Goal: Find specific page/section: Find specific page/section

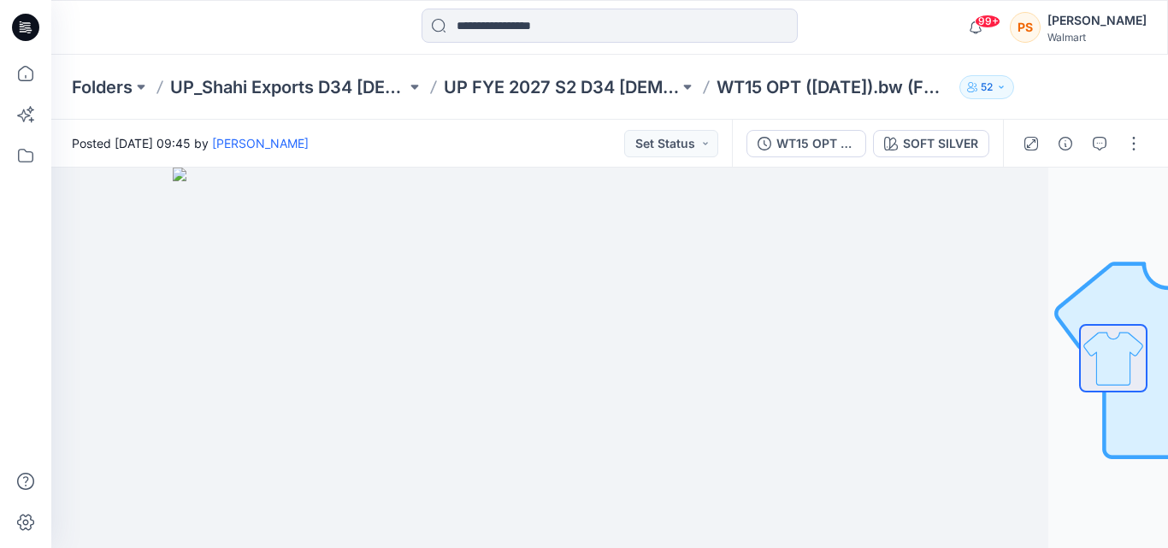
click at [624, 100] on div "Folders UP_Shahi Exports D34 [DEMOGRAPHIC_DATA] Tops UP FYE 2027 S2 D34 [DEMOGR…" at bounding box center [609, 87] width 1117 height 65
click at [618, 91] on p "UP FYE 2027 S2 D34 [DEMOGRAPHIC_DATA] Woven Tops" at bounding box center [562, 87] width 236 height 24
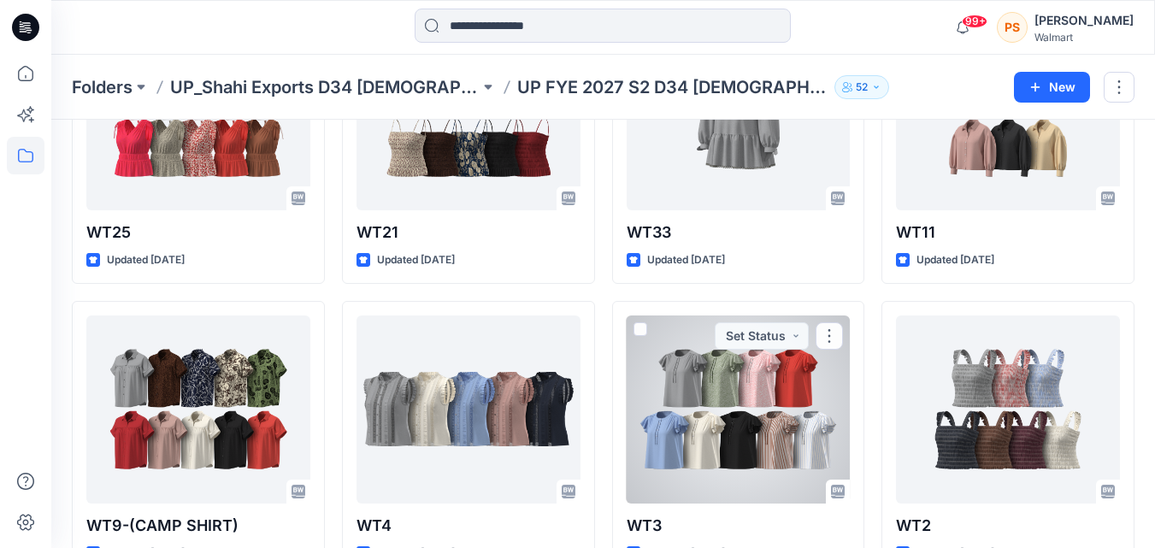
scroll to position [818, 0]
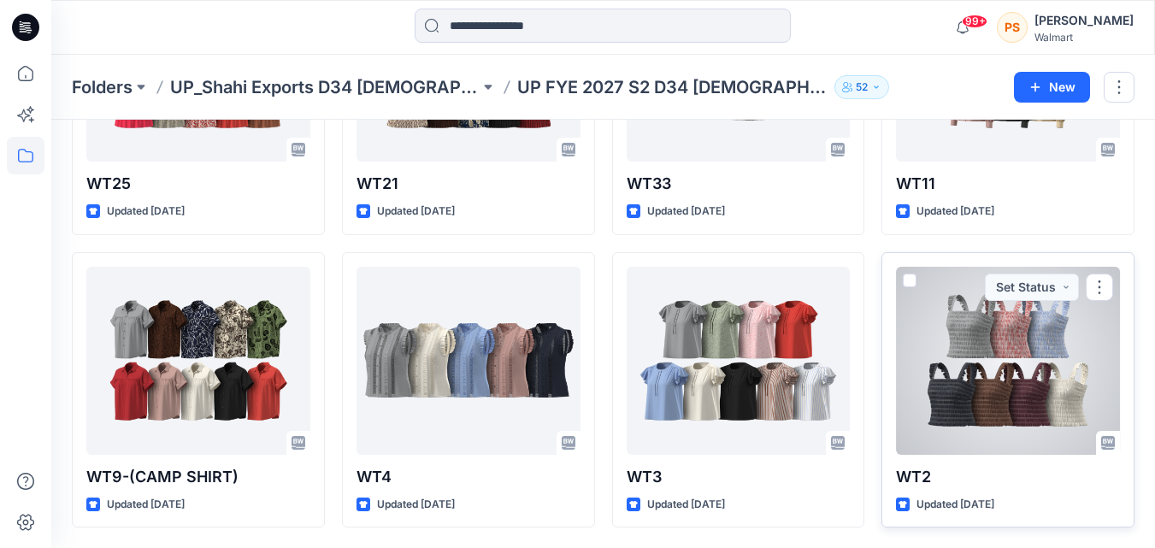
click at [1008, 393] on div at bounding box center [1008, 361] width 224 height 188
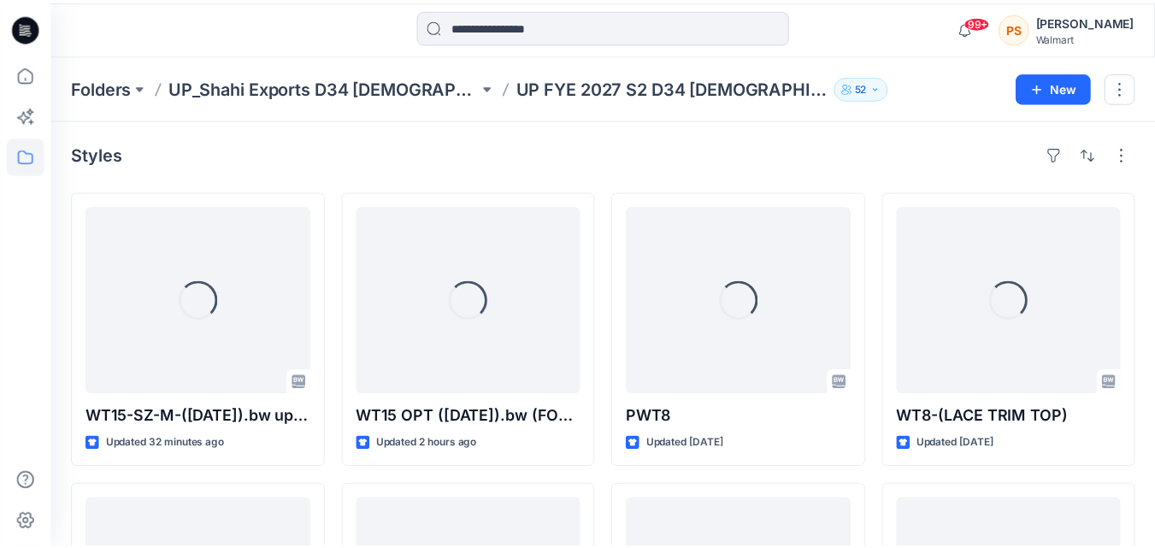
scroll to position [818, 0]
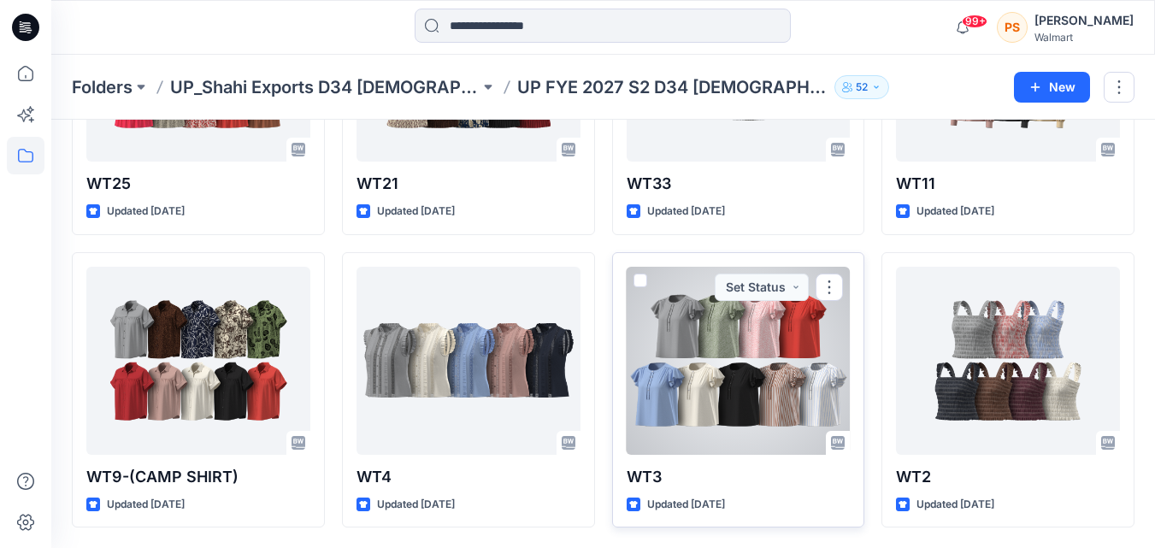
click at [786, 387] on div at bounding box center [739, 361] width 224 height 188
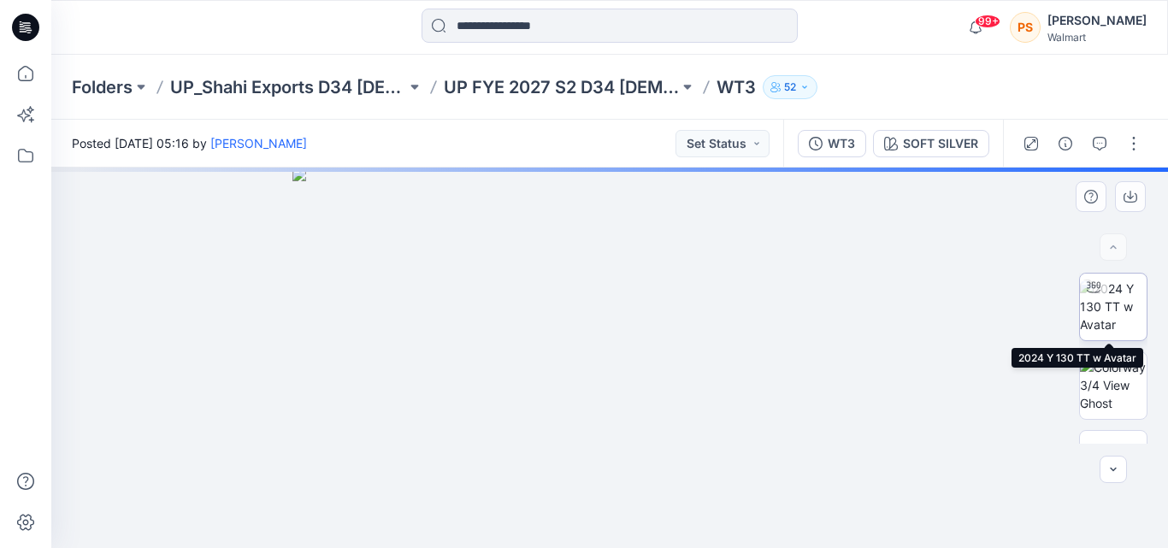
click at [1123, 322] on img at bounding box center [1113, 307] width 67 height 54
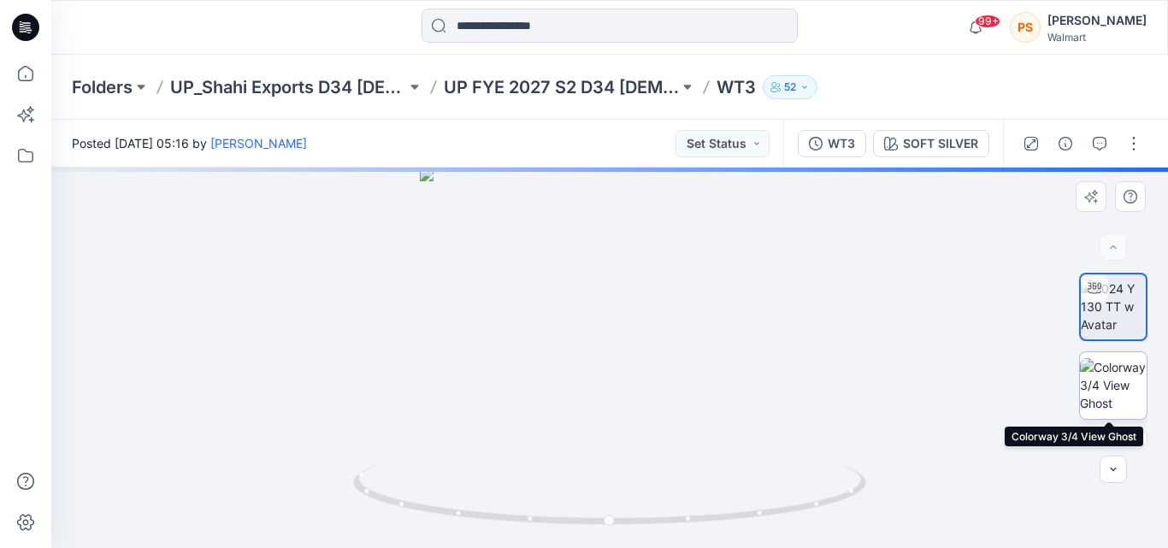
scroll to position [86, 0]
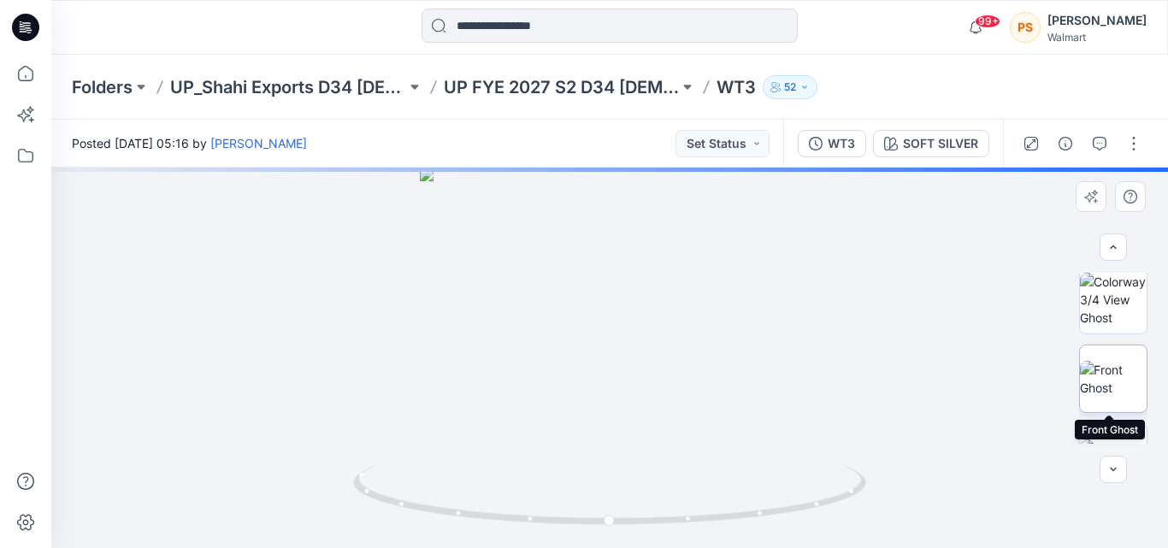
click at [1123, 390] on img at bounding box center [1113, 379] width 67 height 36
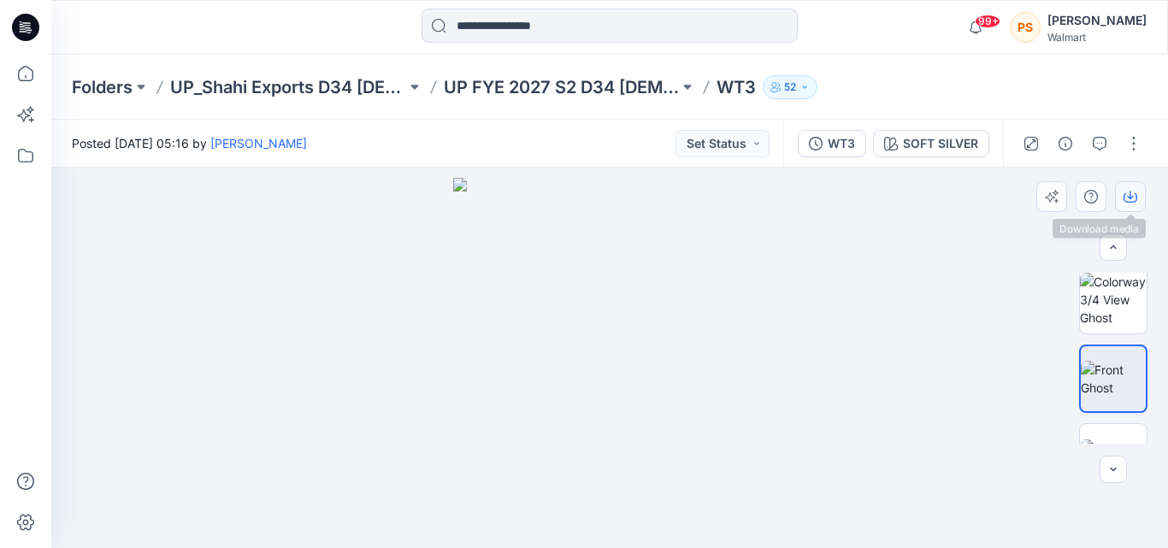
click at [1131, 198] on icon "button" at bounding box center [1130, 195] width 7 height 9
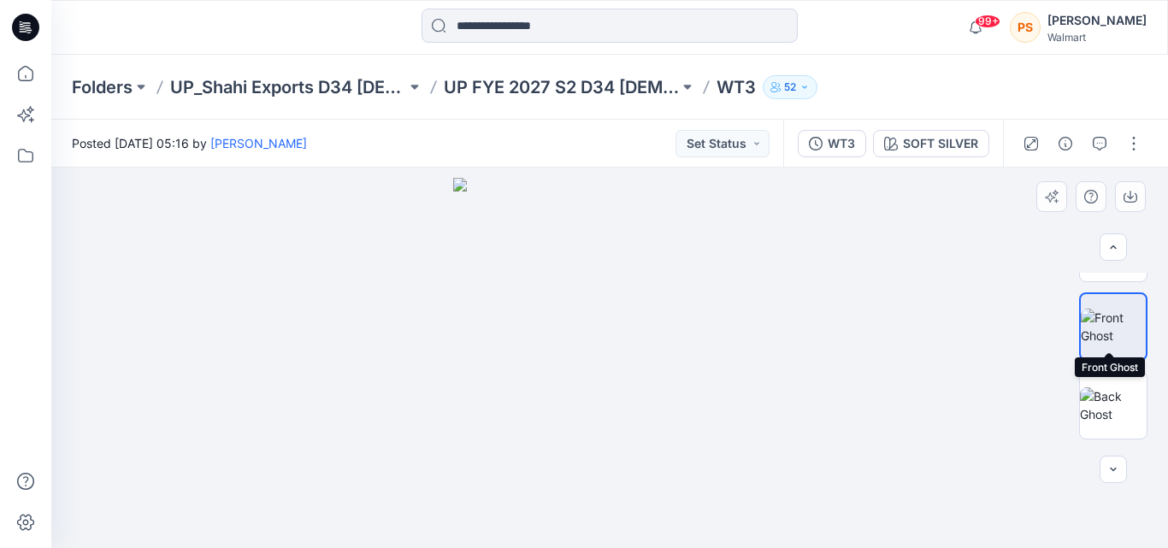
scroll to position [171, 0]
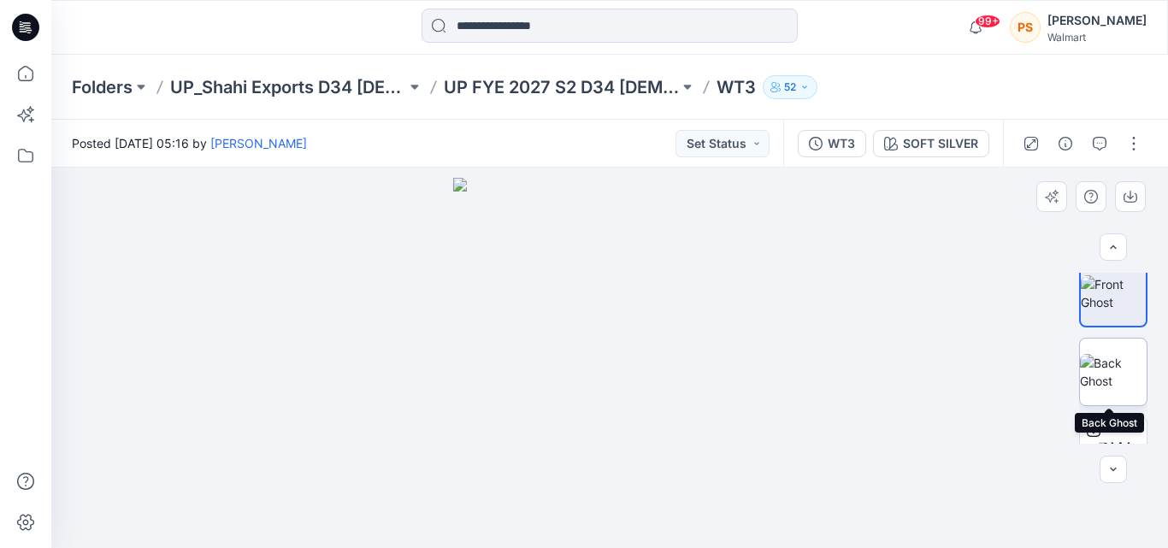
click at [1114, 368] on img at bounding box center [1113, 372] width 67 height 36
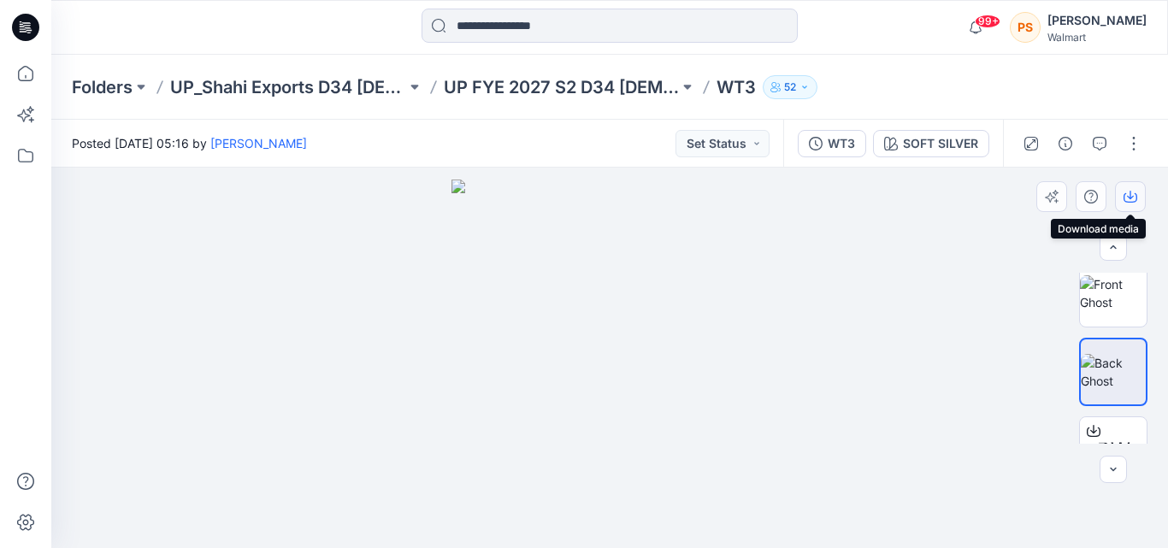
click at [1139, 201] on button "button" at bounding box center [1130, 196] width 31 height 31
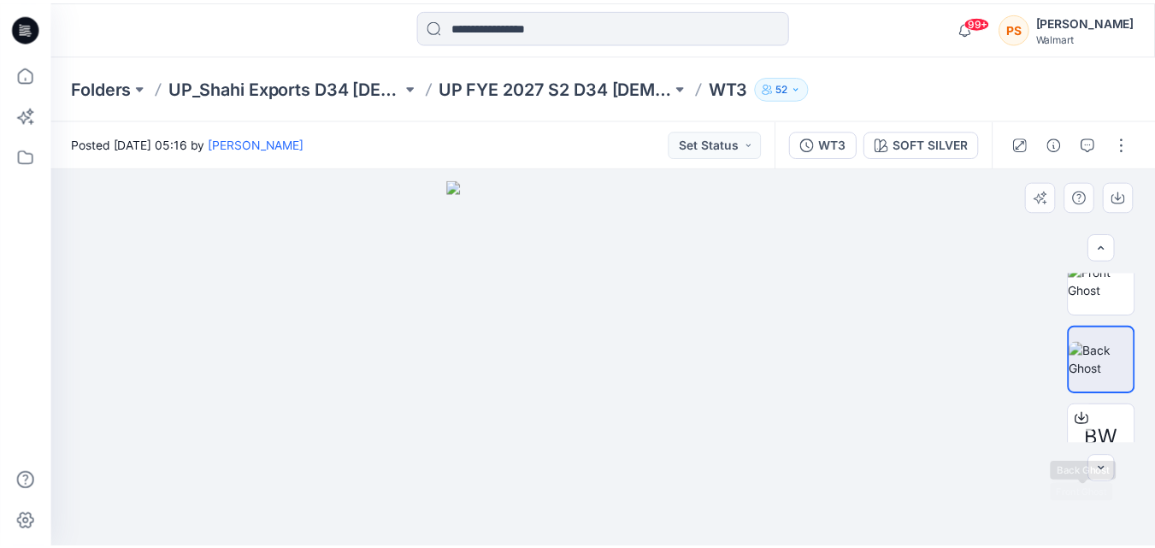
scroll to position [0, 0]
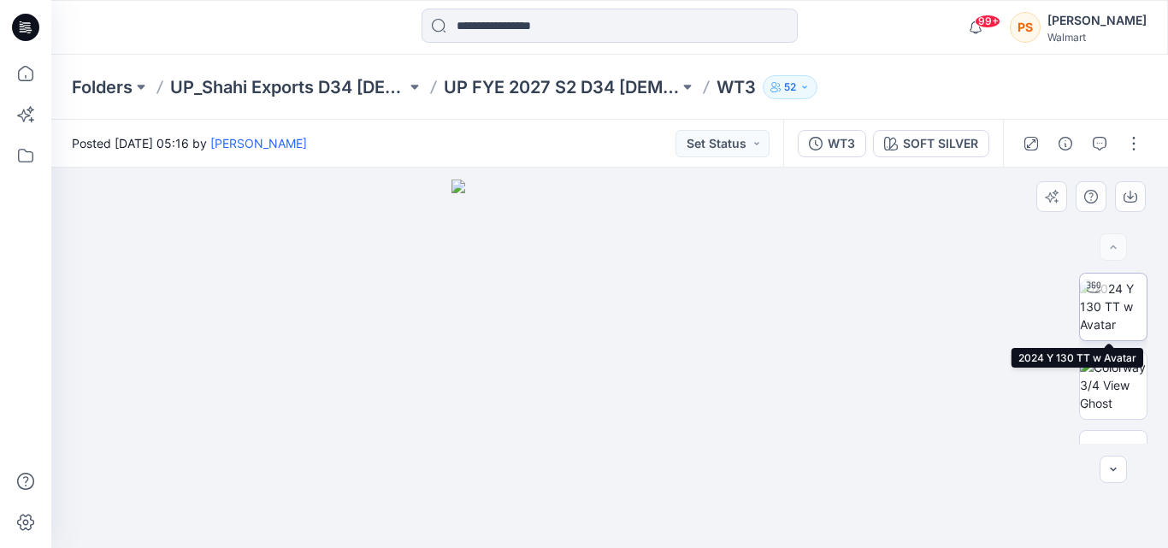
click at [1119, 315] on img at bounding box center [1113, 307] width 67 height 54
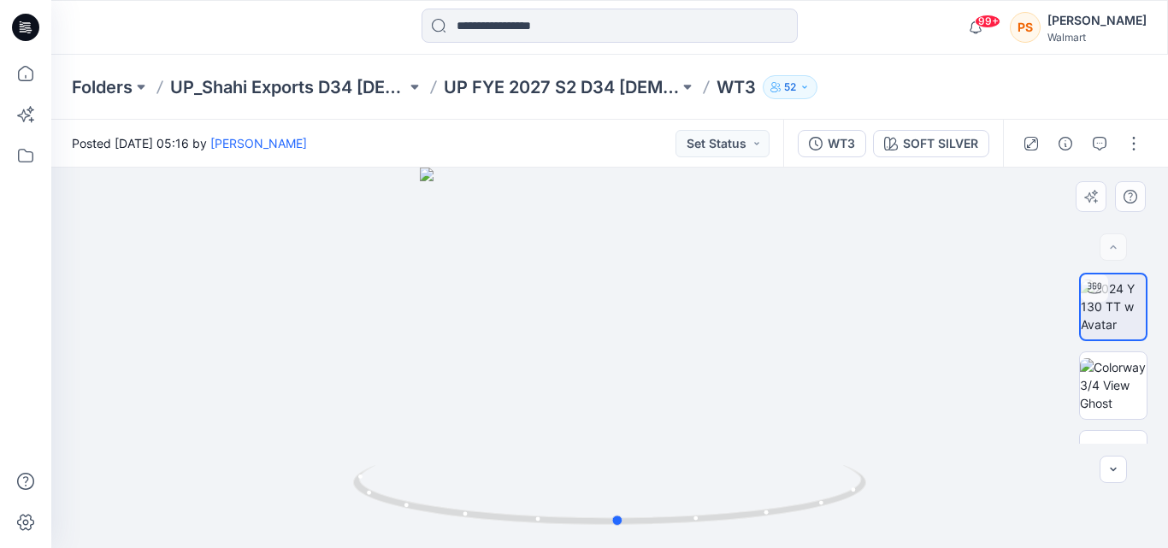
drag, startPoint x: 646, startPoint y: 406, endPoint x: 660, endPoint y: 351, distance: 56.4
click at [660, 351] on div at bounding box center [609, 358] width 1117 height 381
click at [958, 147] on div "SOFT SILVER" at bounding box center [940, 143] width 75 height 19
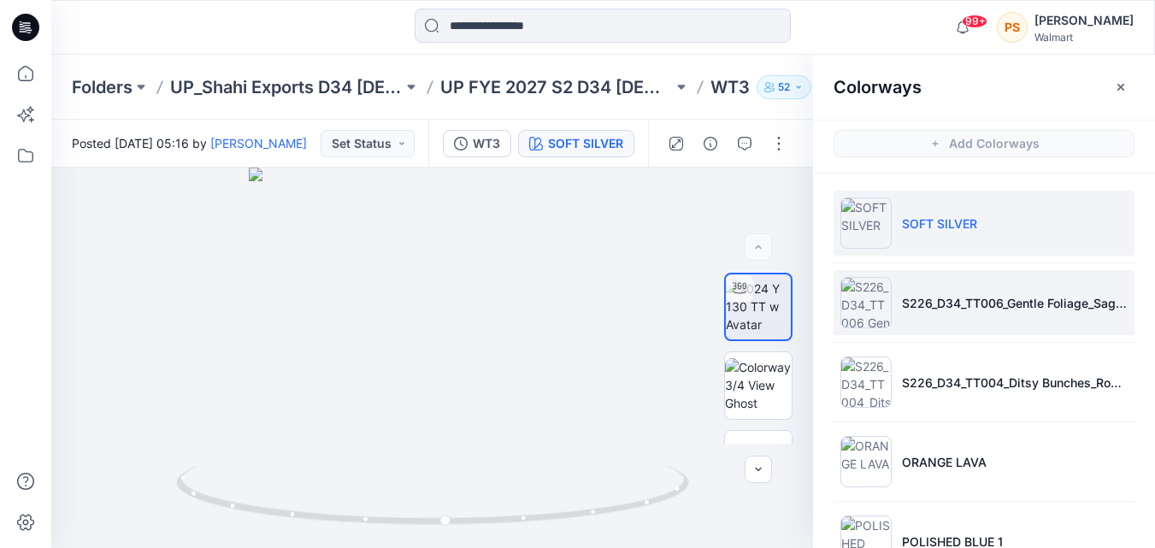
click at [988, 315] on li "S226_D34_TT006_Gentle Foliage_Sage Lagume_9.14cm.tif" at bounding box center [984, 302] width 301 height 65
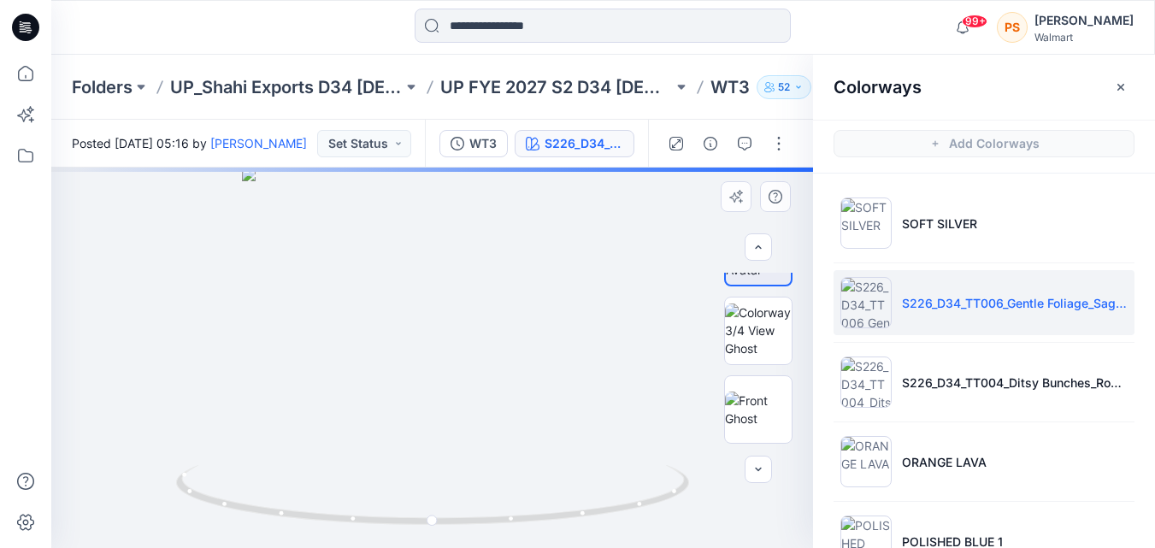
scroll to position [86, 0]
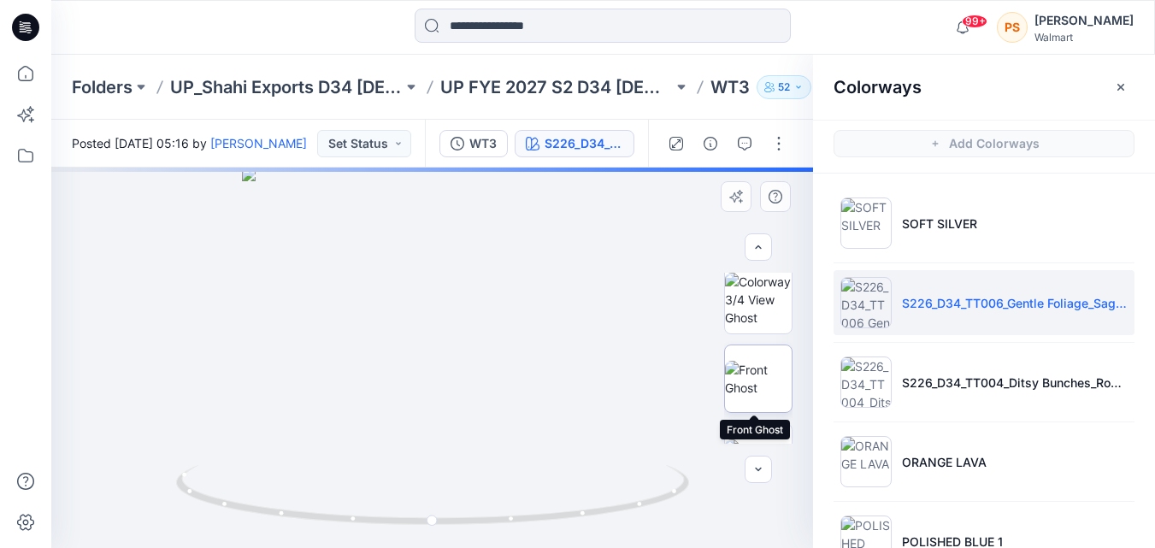
click at [757, 392] on img at bounding box center [758, 379] width 67 height 36
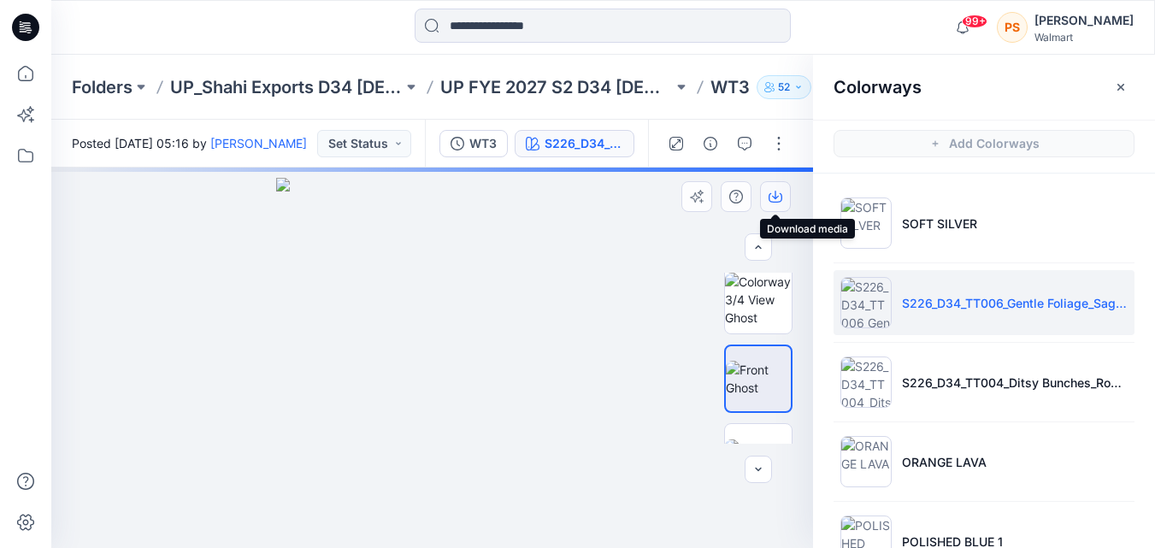
click at [772, 198] on icon "button" at bounding box center [776, 197] width 14 height 14
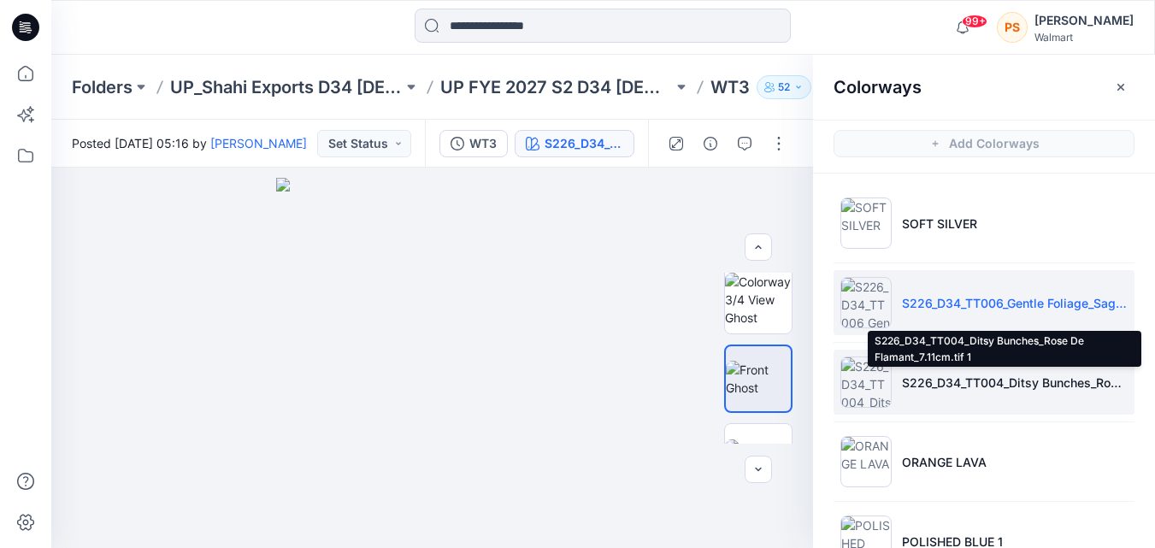
click at [1013, 382] on p "S226_D34_TT004_Ditsy Bunches_Rose De Flamant_7.11cm.tif 1" at bounding box center [1015, 383] width 226 height 18
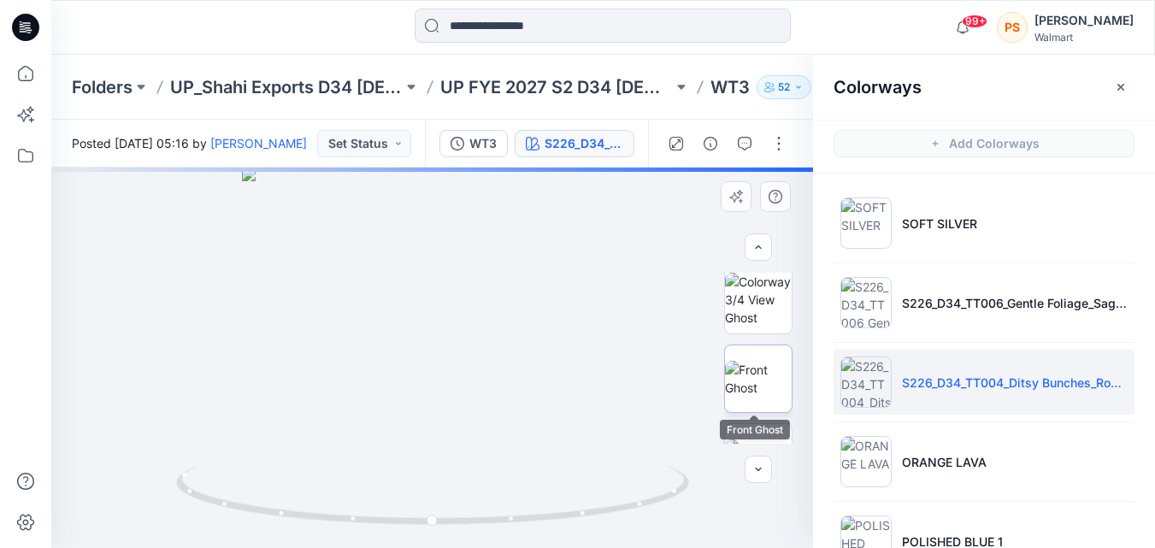
click at [745, 361] on img at bounding box center [758, 379] width 67 height 36
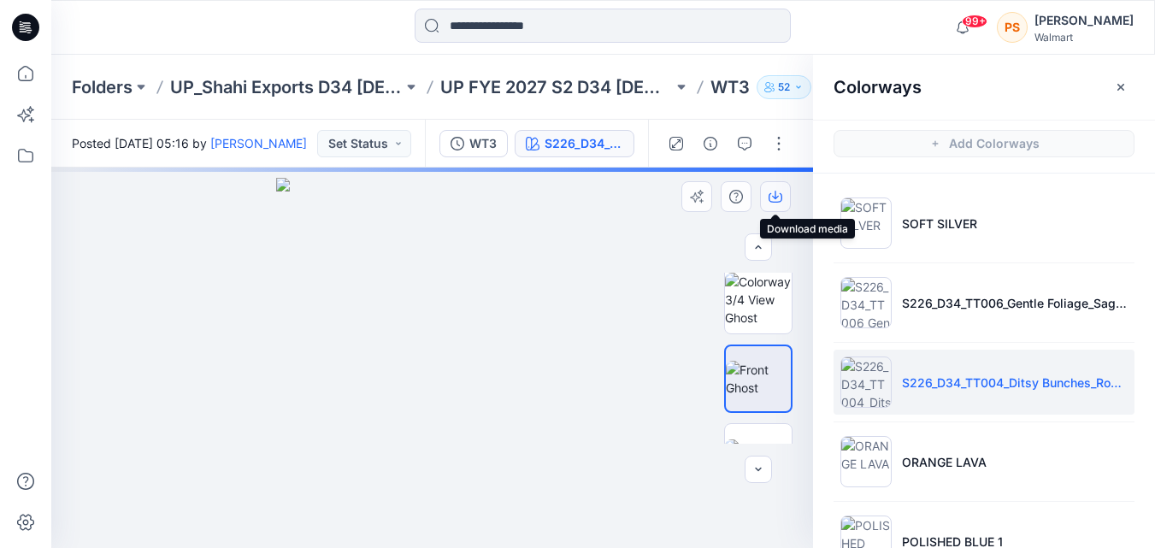
click at [778, 198] on icon "button" at bounding box center [776, 197] width 14 height 14
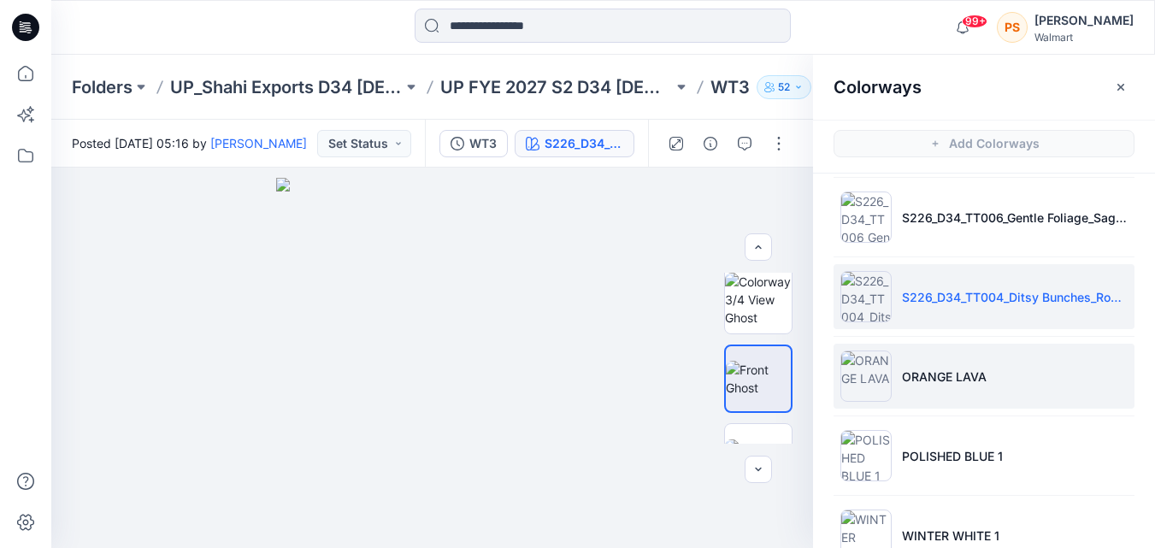
click at [937, 392] on li "ORANGE LAVA" at bounding box center [984, 376] width 301 height 65
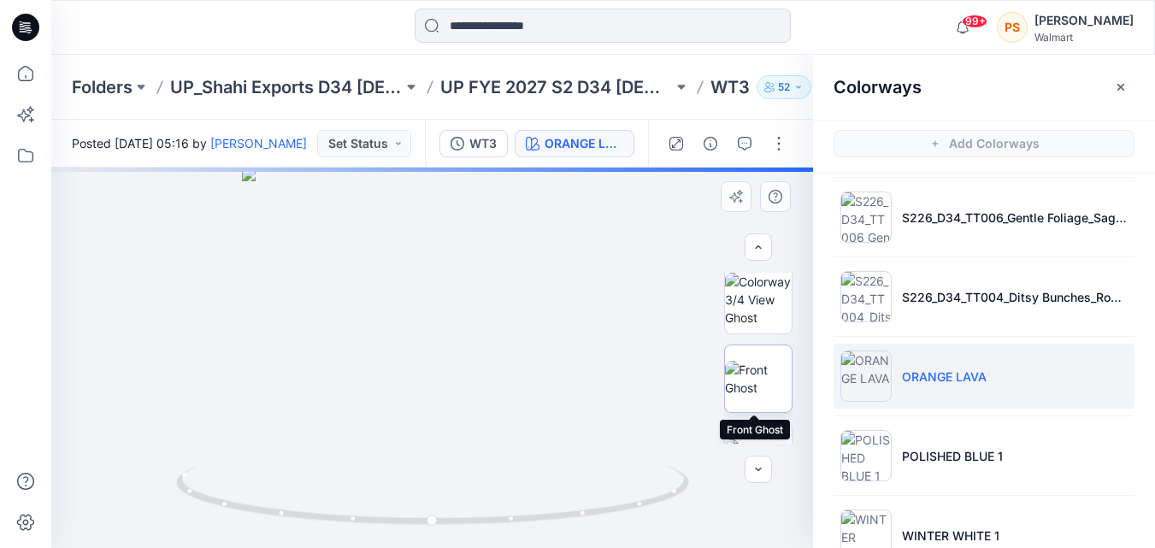
click at [749, 379] on img at bounding box center [758, 379] width 67 height 36
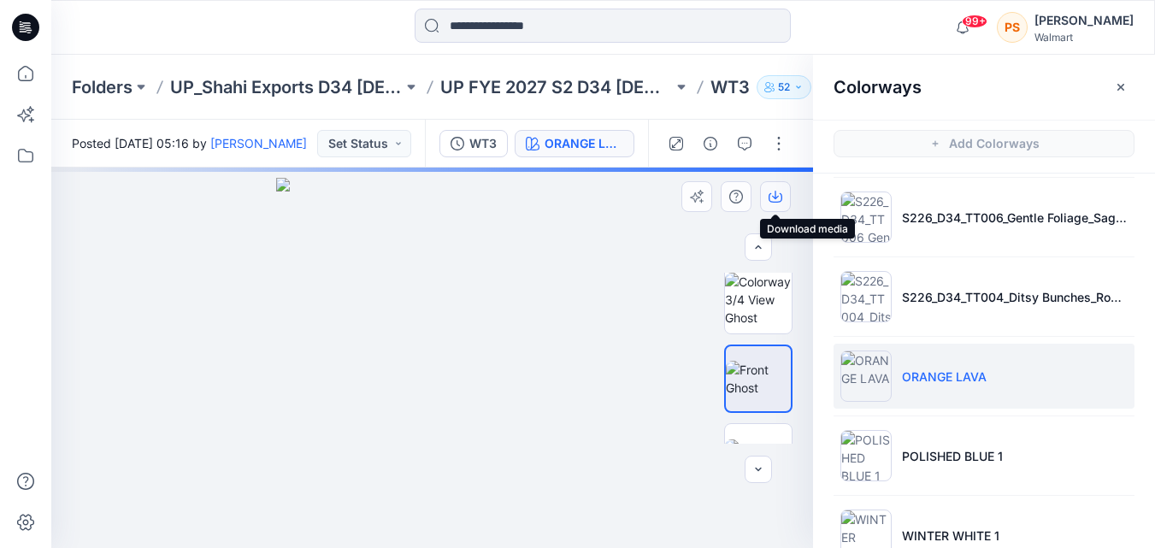
click at [779, 204] on button "button" at bounding box center [775, 196] width 31 height 31
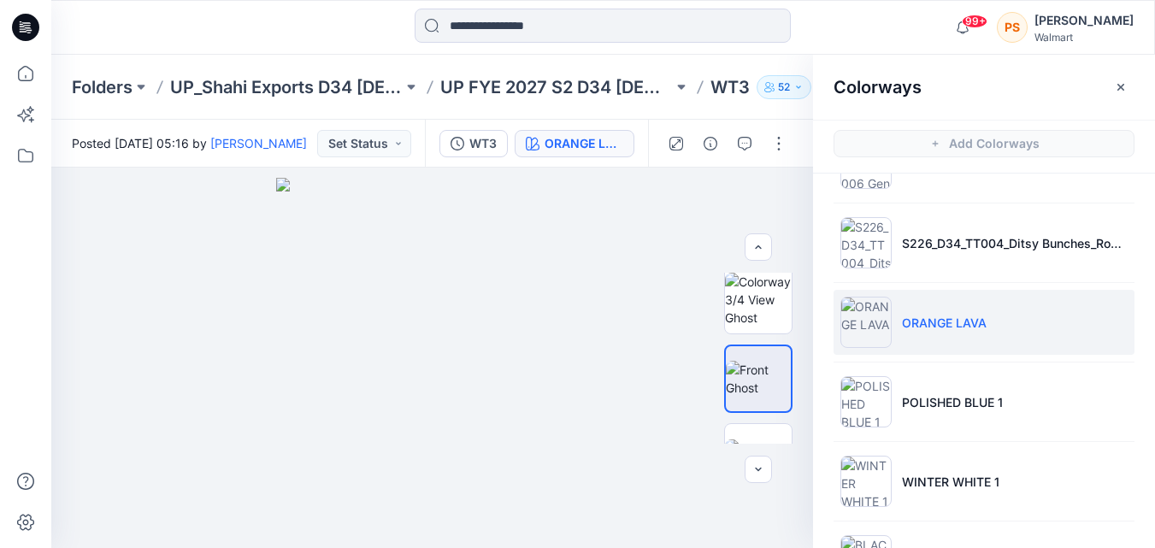
scroll to position [171, 0]
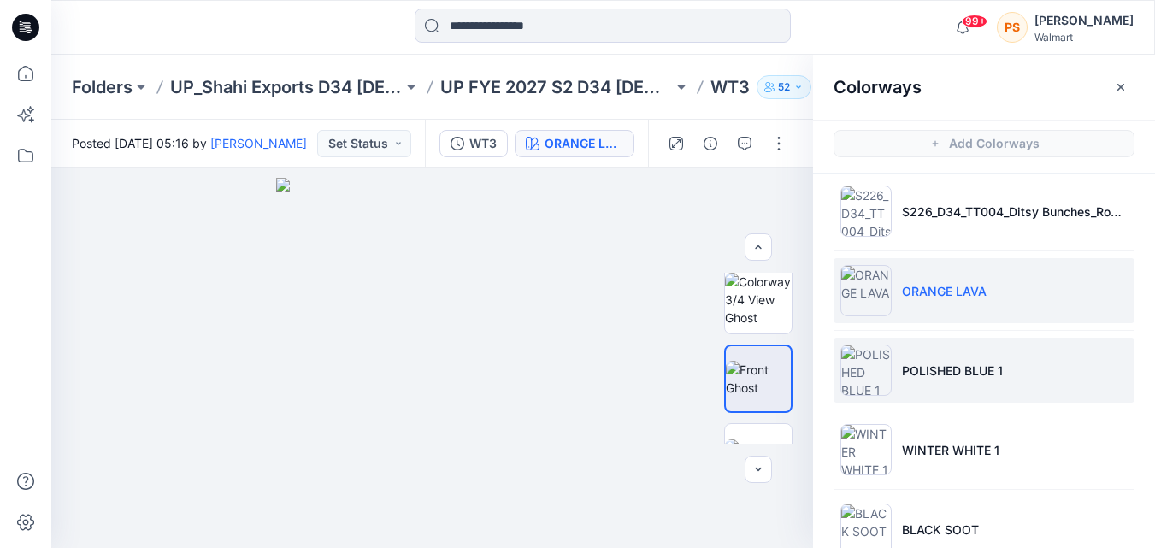
click at [959, 400] on li "POLISHED BLUE 1" at bounding box center [984, 370] width 301 height 65
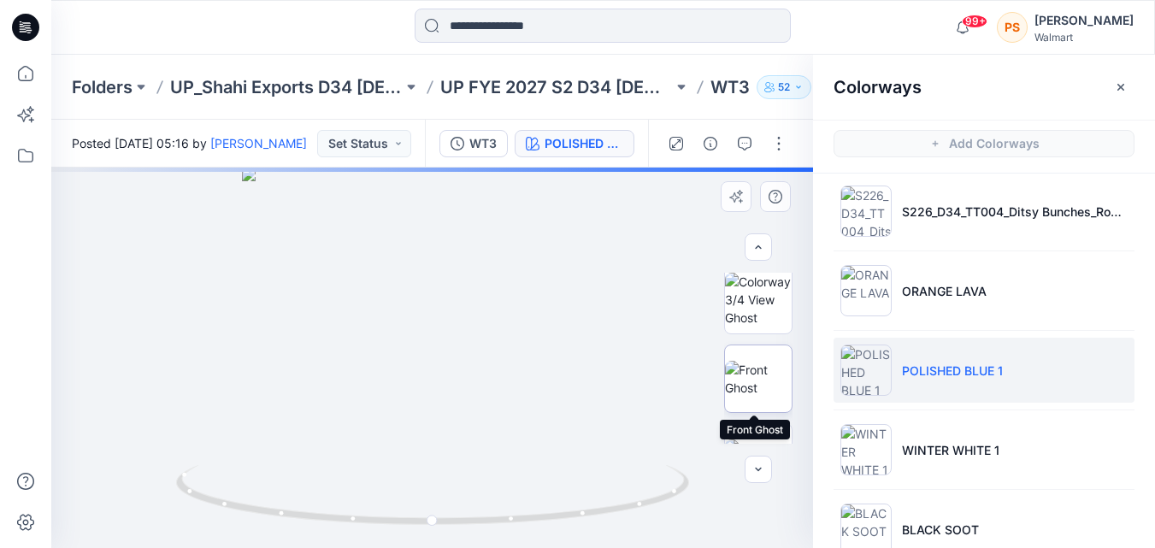
click at [768, 387] on img at bounding box center [758, 379] width 67 height 36
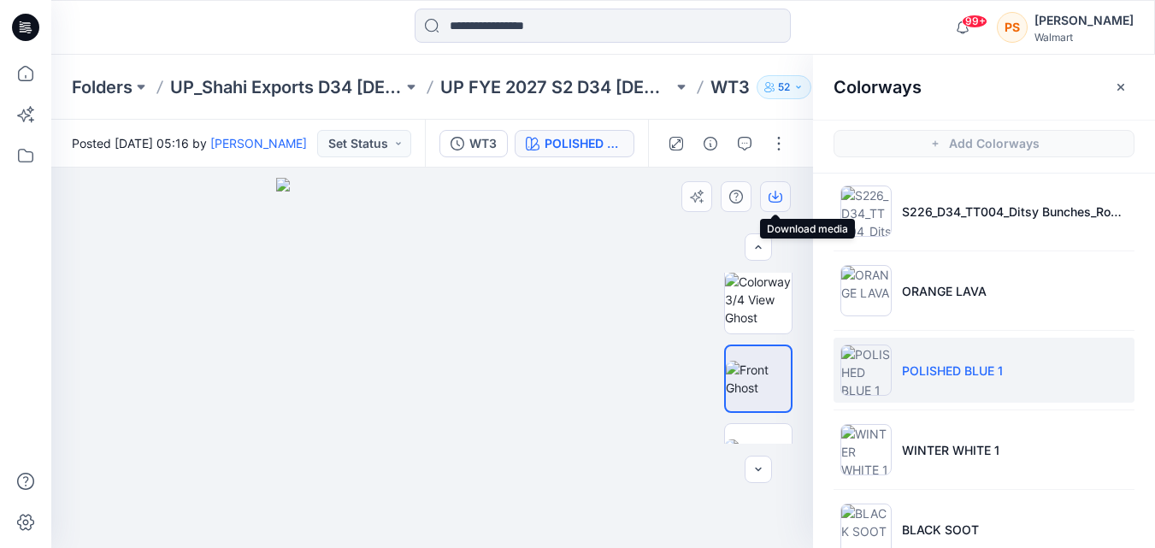
click at [771, 193] on icon "button" at bounding box center [776, 197] width 14 height 9
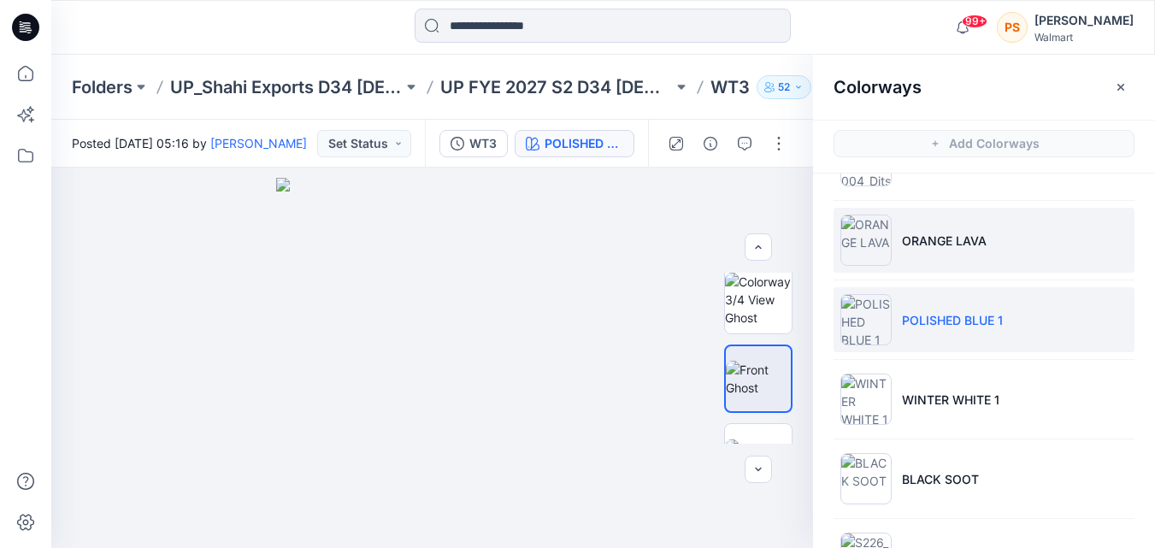
scroll to position [257, 0]
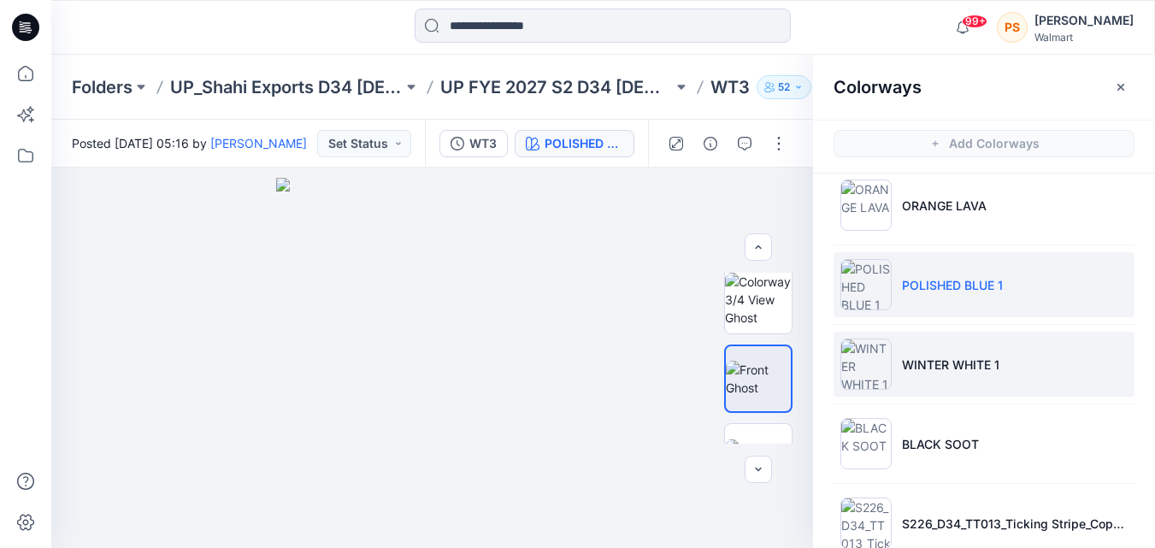
click at [1095, 394] on li "WINTER WHITE 1" at bounding box center [984, 364] width 301 height 65
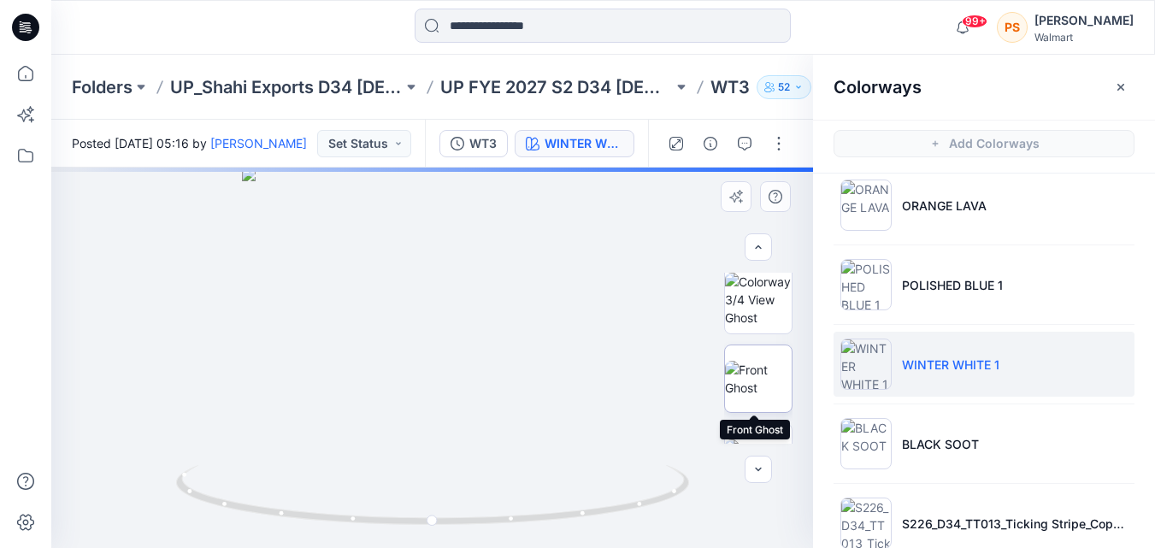
click at [766, 387] on img at bounding box center [758, 379] width 67 height 36
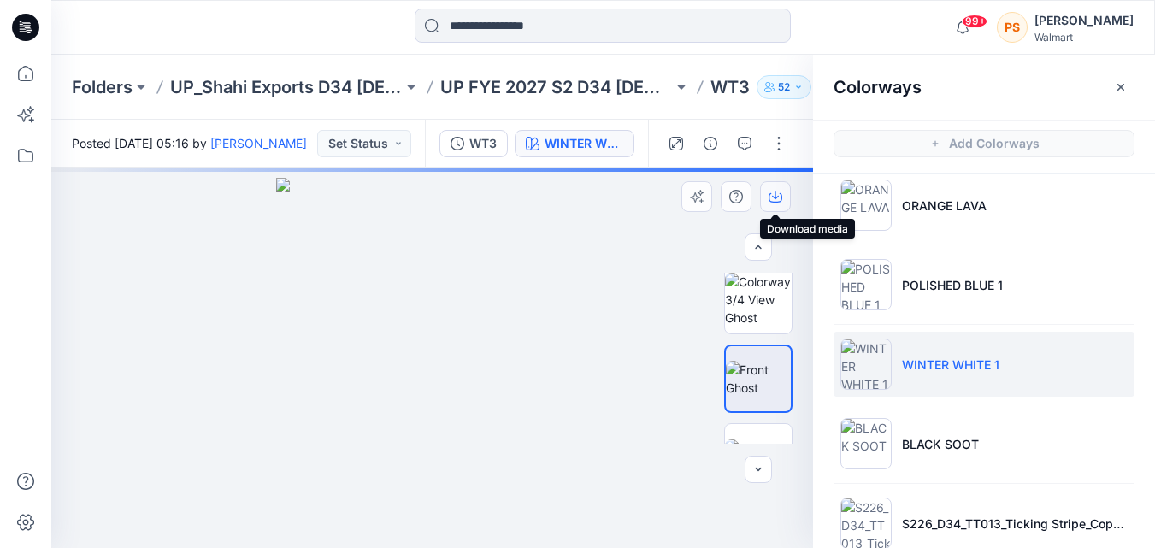
click at [774, 192] on icon "button" at bounding box center [776, 197] width 14 height 14
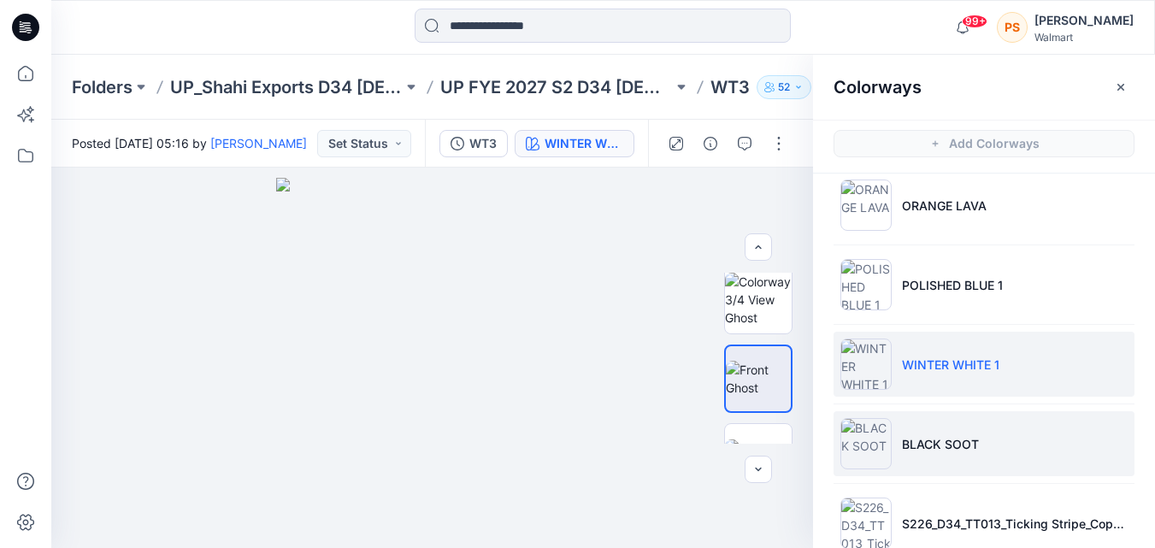
click at [1001, 454] on li "BLACK SOOT" at bounding box center [984, 443] width 301 height 65
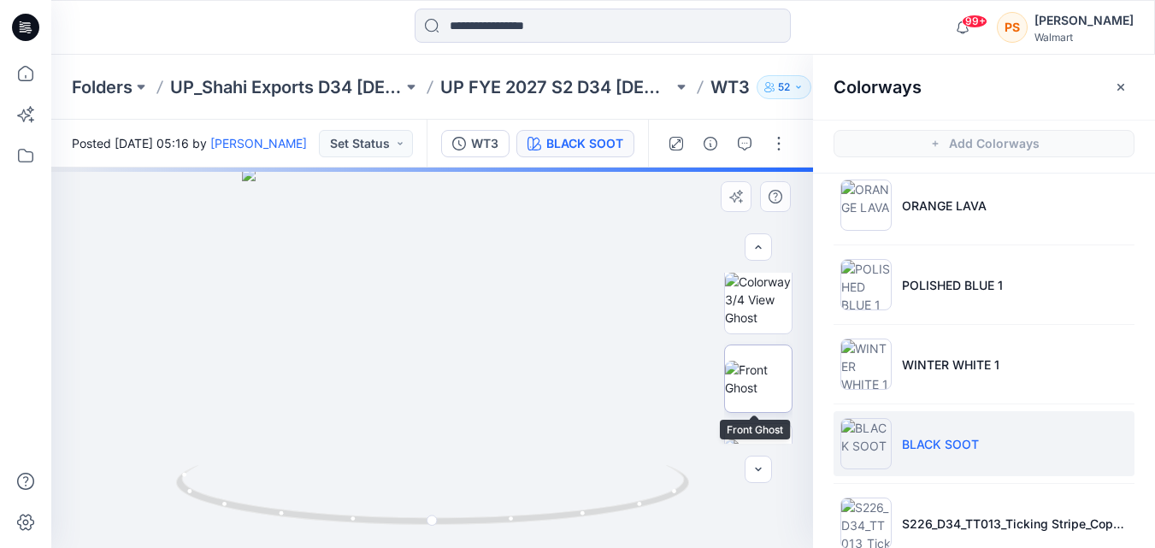
click at [756, 387] on img at bounding box center [758, 379] width 67 height 36
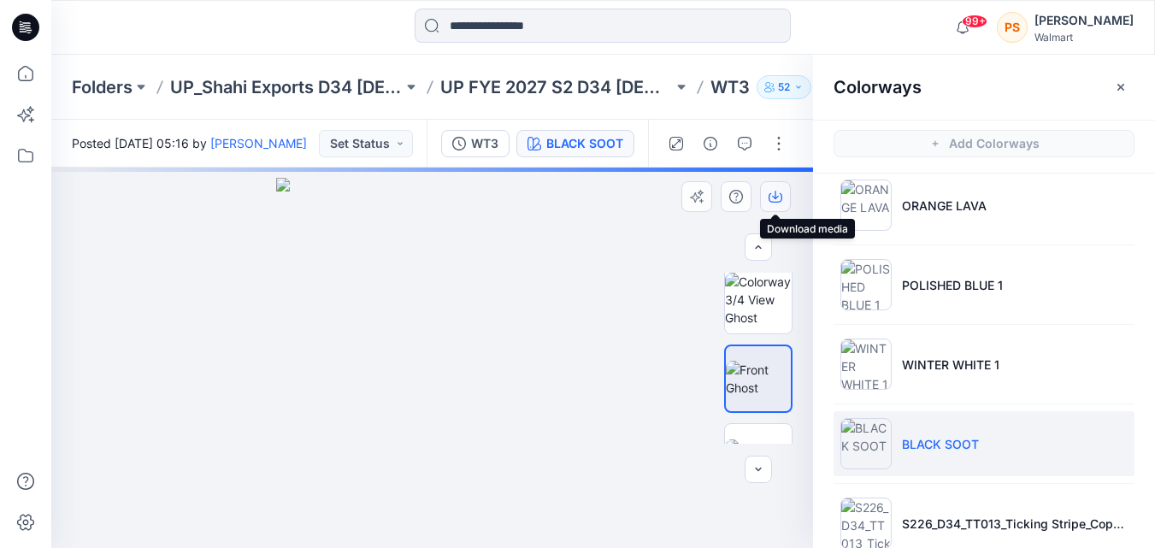
click at [776, 199] on icon "button" at bounding box center [775, 195] width 7 height 9
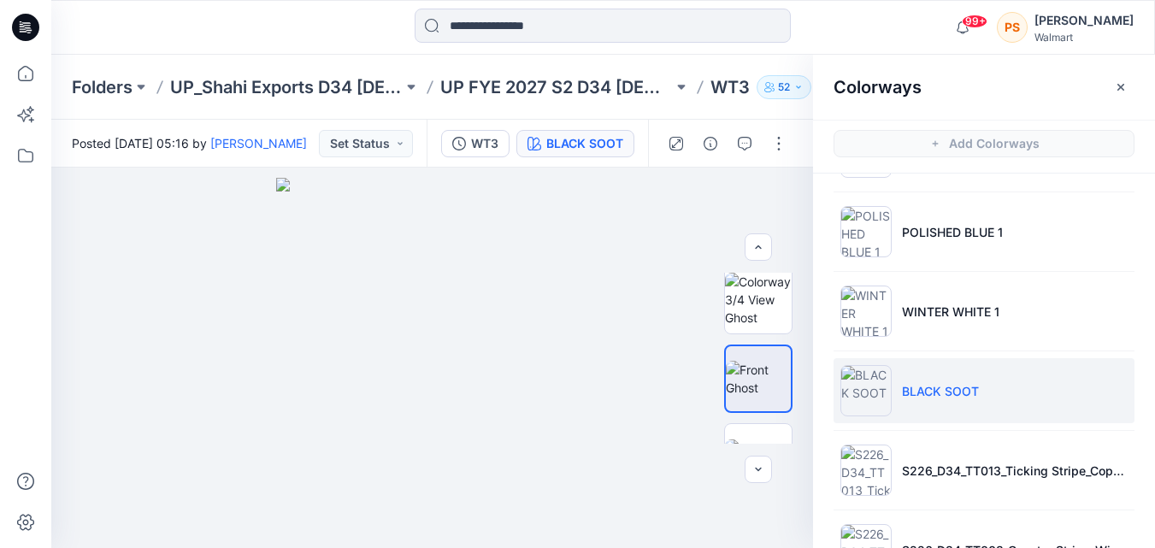
scroll to position [342, 0]
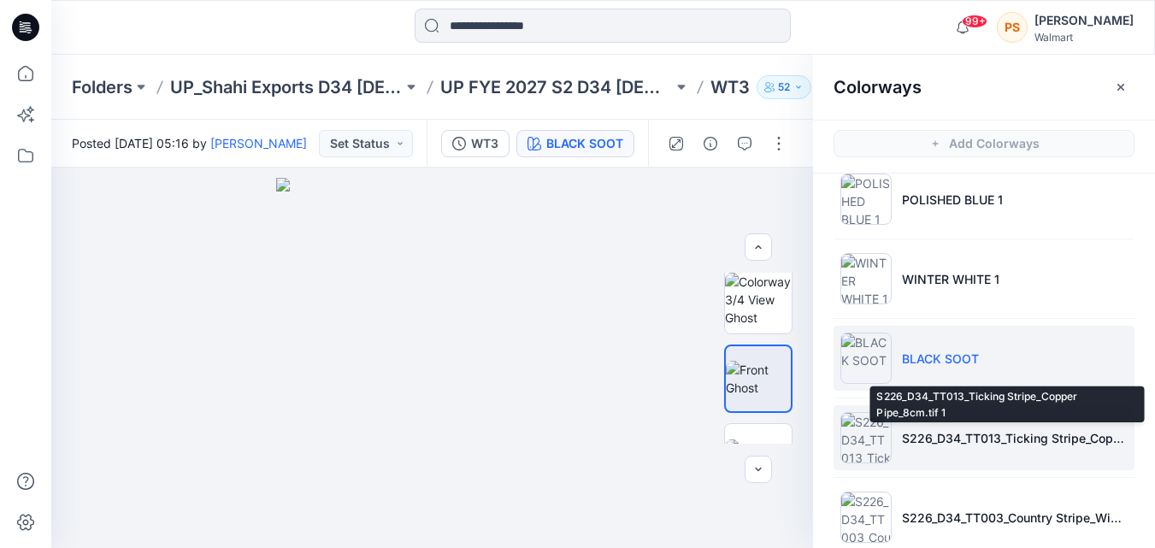
click at [1020, 447] on li "S226_D34_TT013_Ticking Stripe_Copper Pipe_8cm.tif 1" at bounding box center [984, 437] width 301 height 65
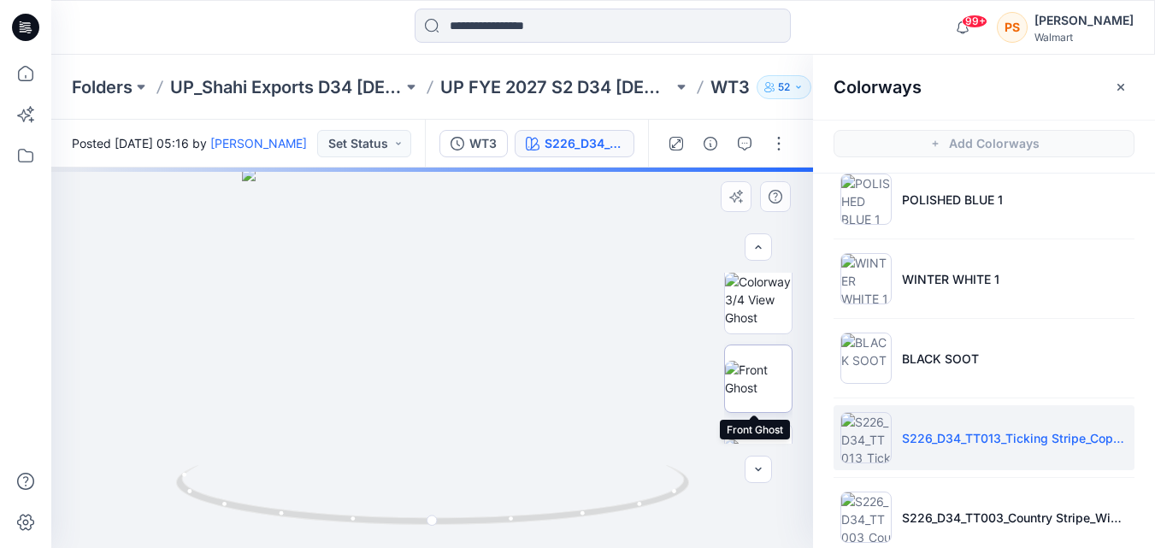
click at [758, 394] on img at bounding box center [758, 379] width 67 height 36
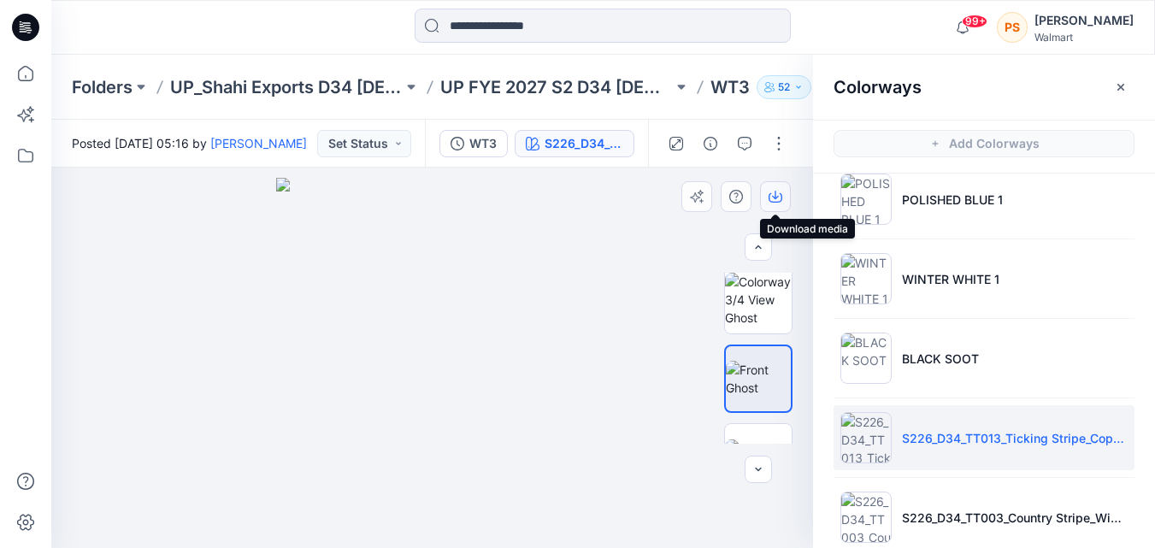
click at [776, 198] on icon "button" at bounding box center [775, 195] width 7 height 9
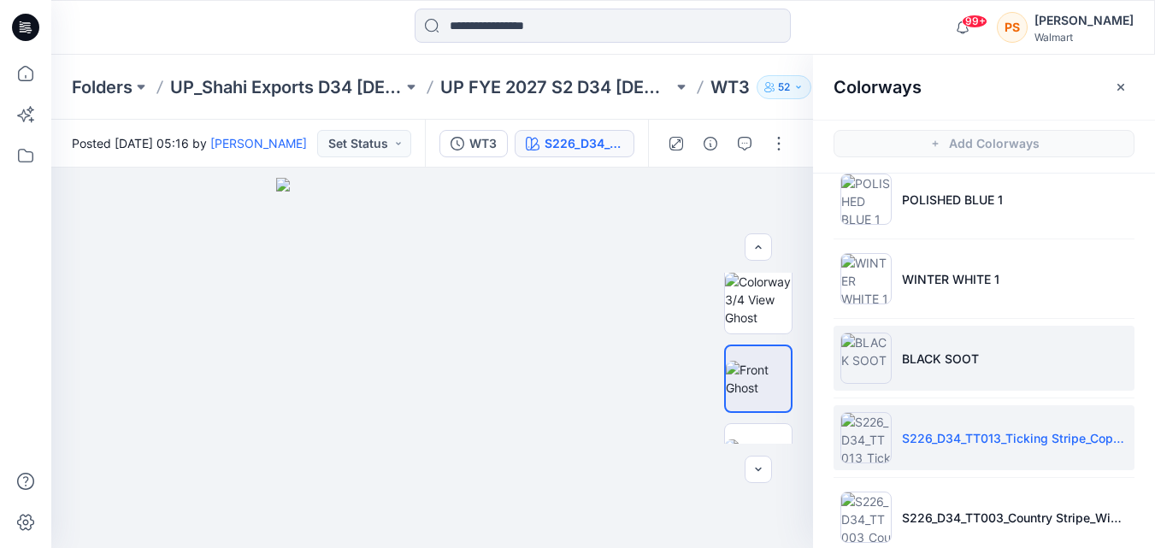
scroll to position [369, 0]
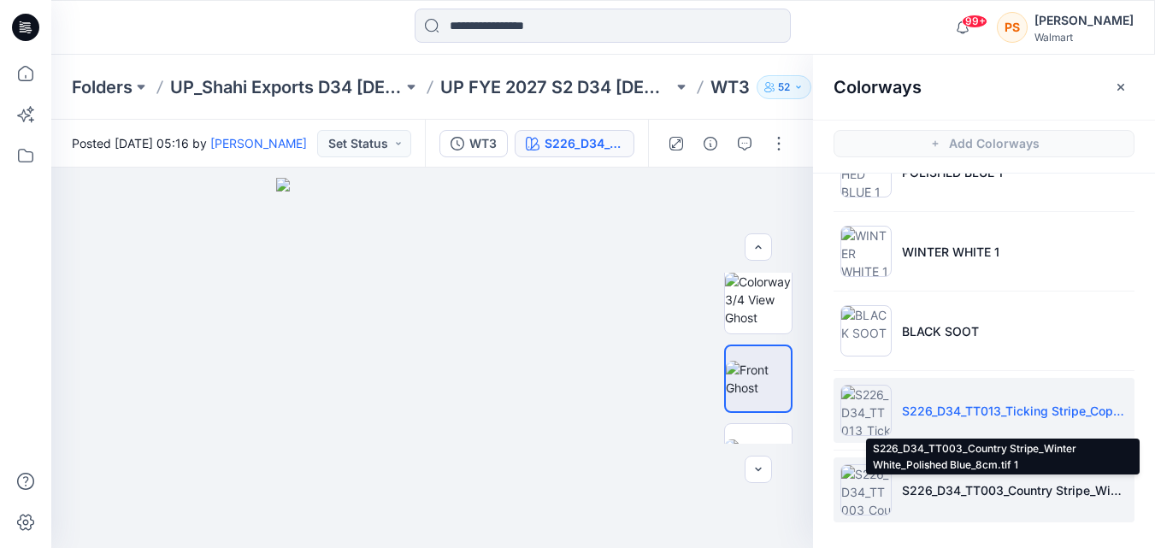
click at [977, 486] on p "S226_D34_TT003_Country Stripe_Winter White_Polished Blue_8cm.tif 1" at bounding box center [1015, 490] width 226 height 18
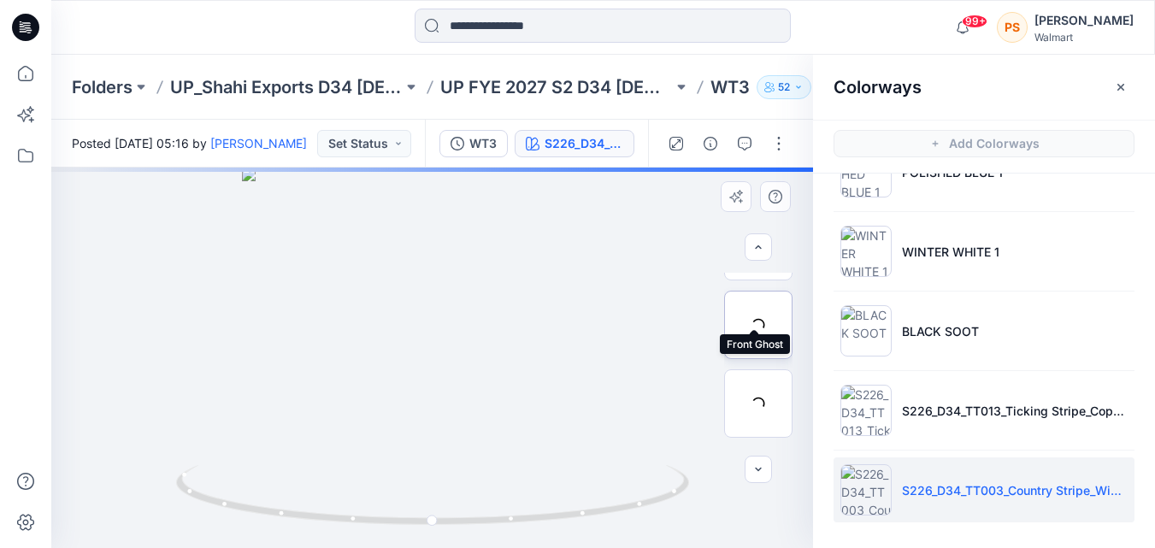
scroll to position [171, 0]
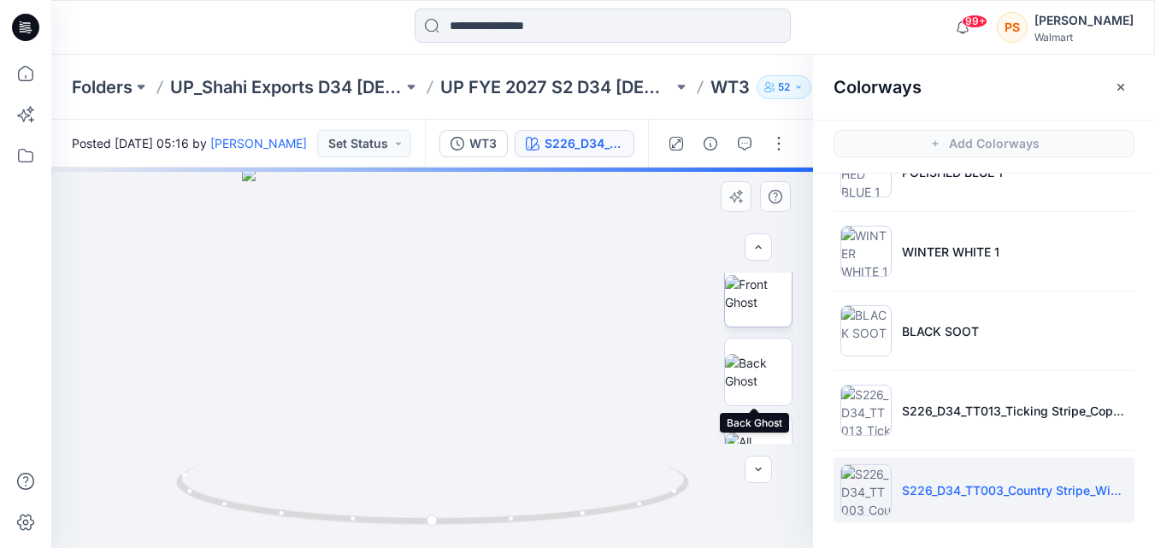
click at [771, 310] on img at bounding box center [758, 293] width 67 height 36
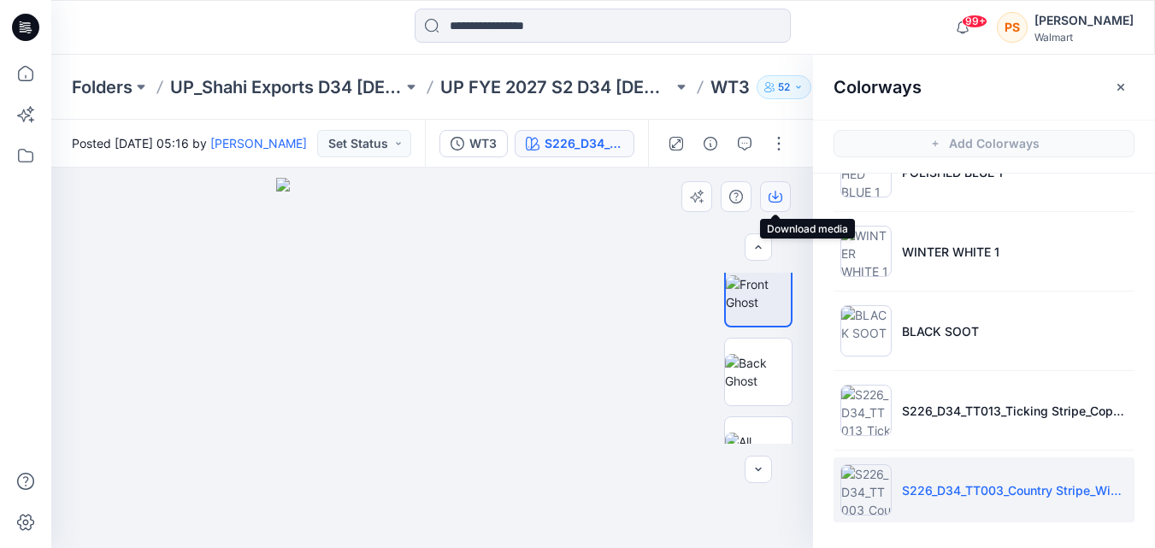
click at [773, 198] on icon "button" at bounding box center [776, 197] width 14 height 14
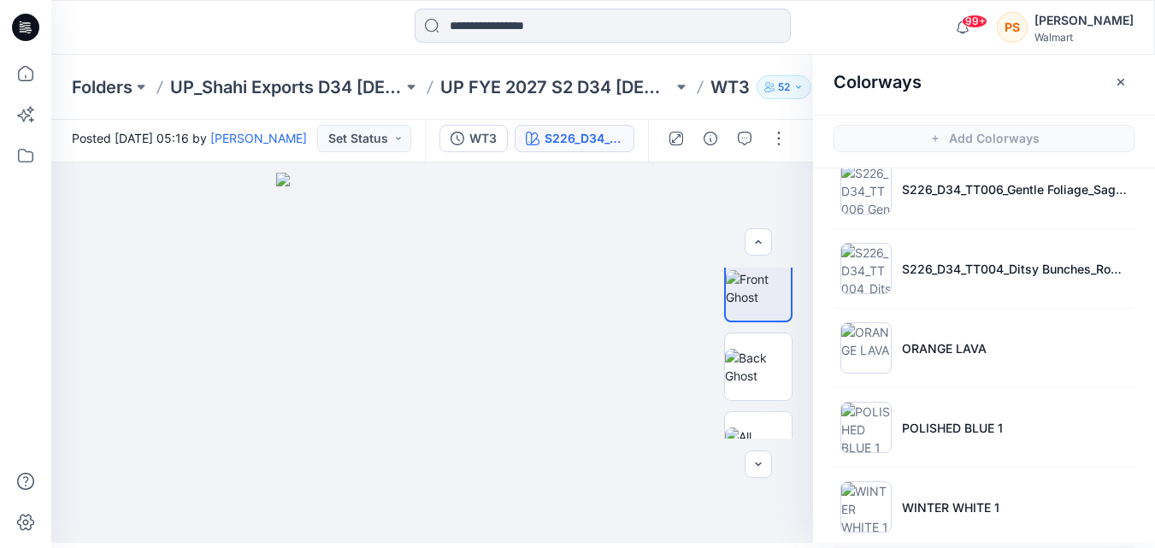
scroll to position [369, 0]
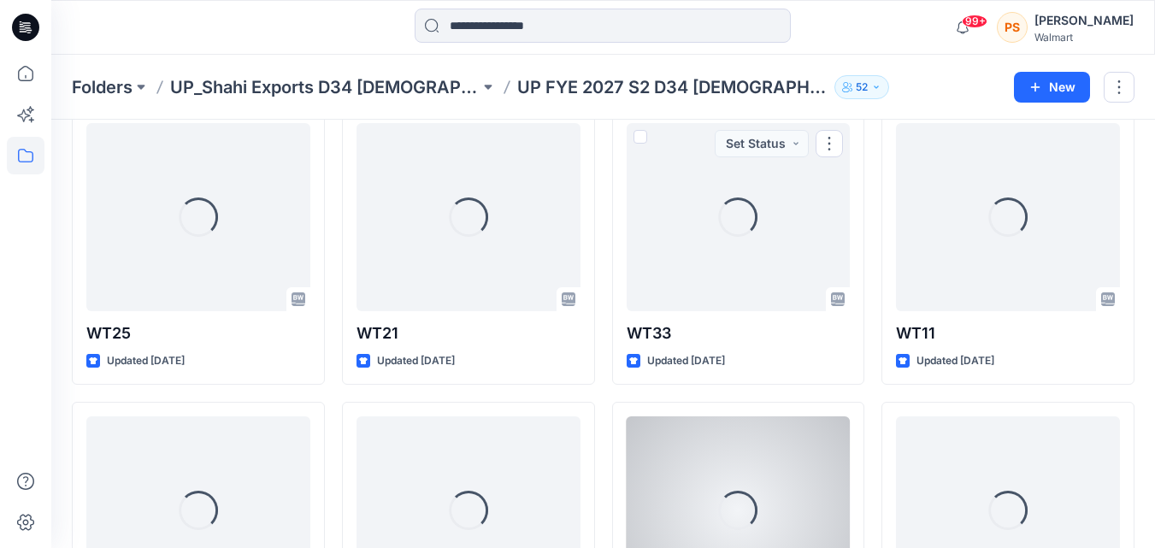
scroll to position [818, 0]
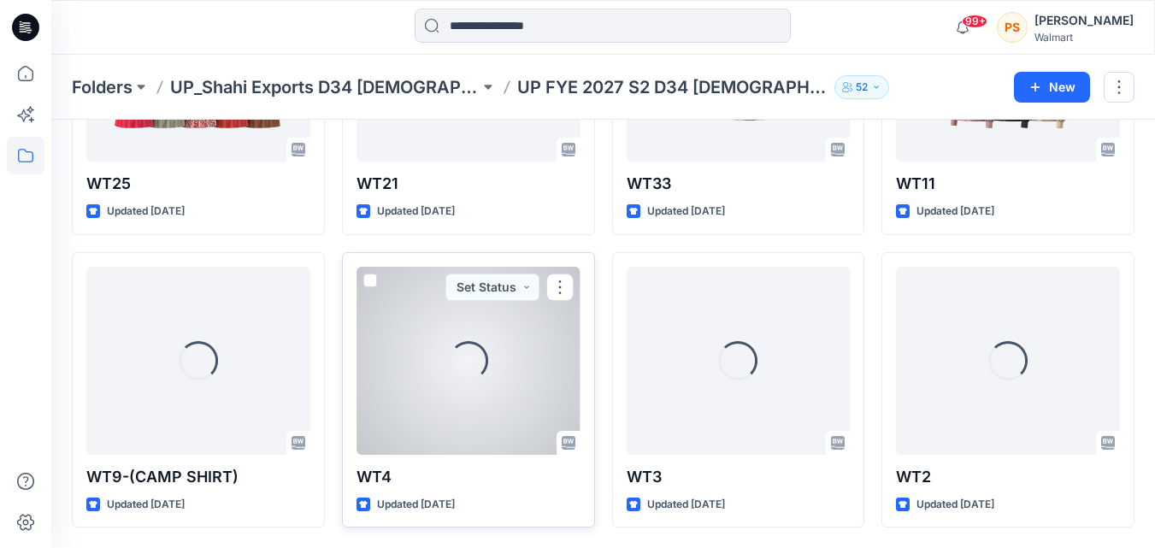
click at [438, 361] on div "Loading..." at bounding box center [469, 361] width 224 height 188
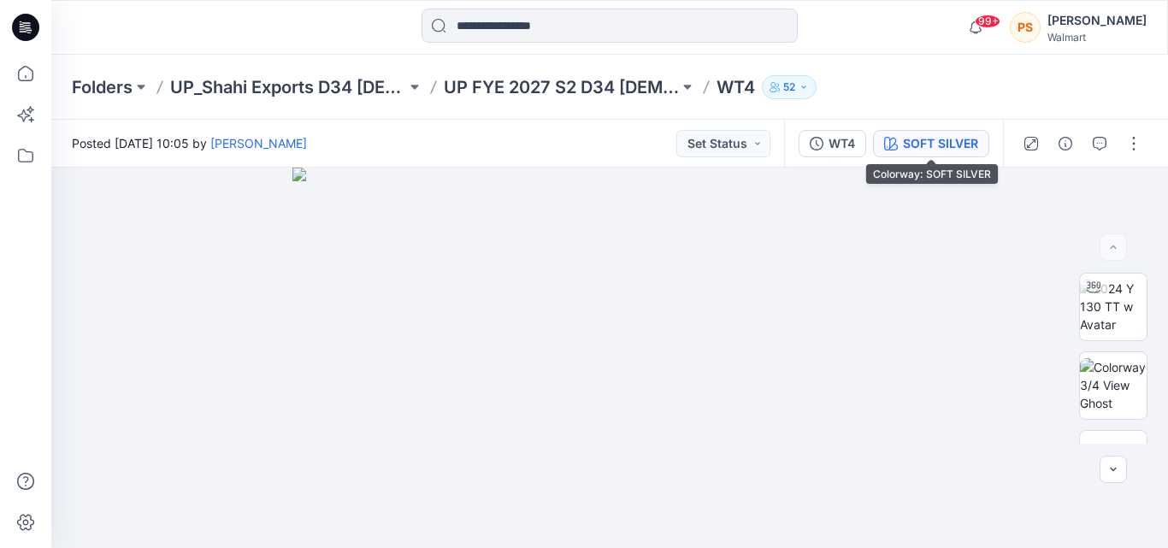
click at [914, 155] on button "SOFT SILVER" at bounding box center [931, 143] width 116 height 27
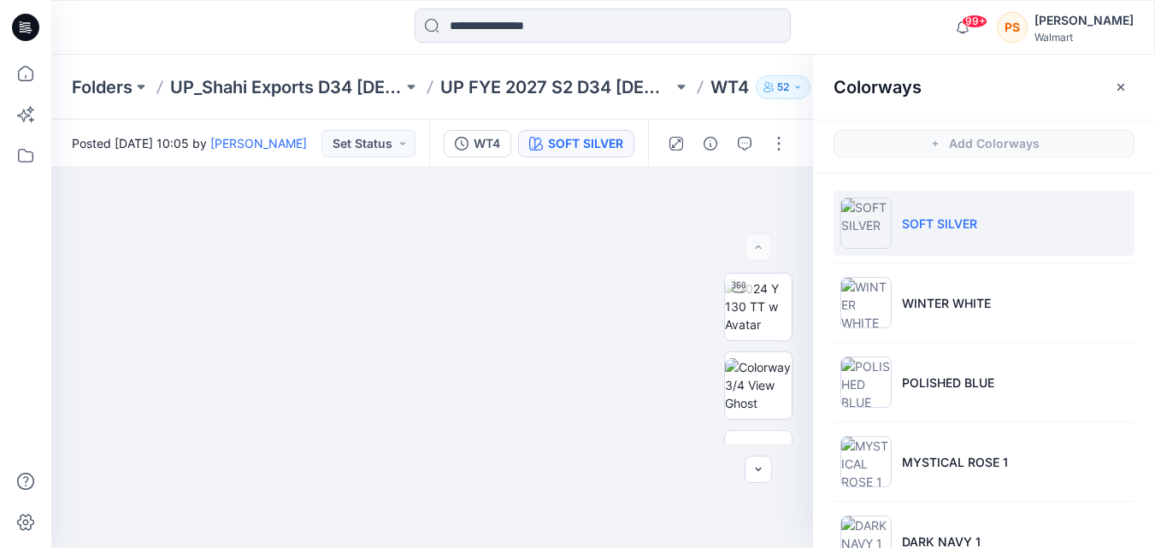
click at [920, 235] on li "SOFT SILVER" at bounding box center [984, 223] width 301 height 65
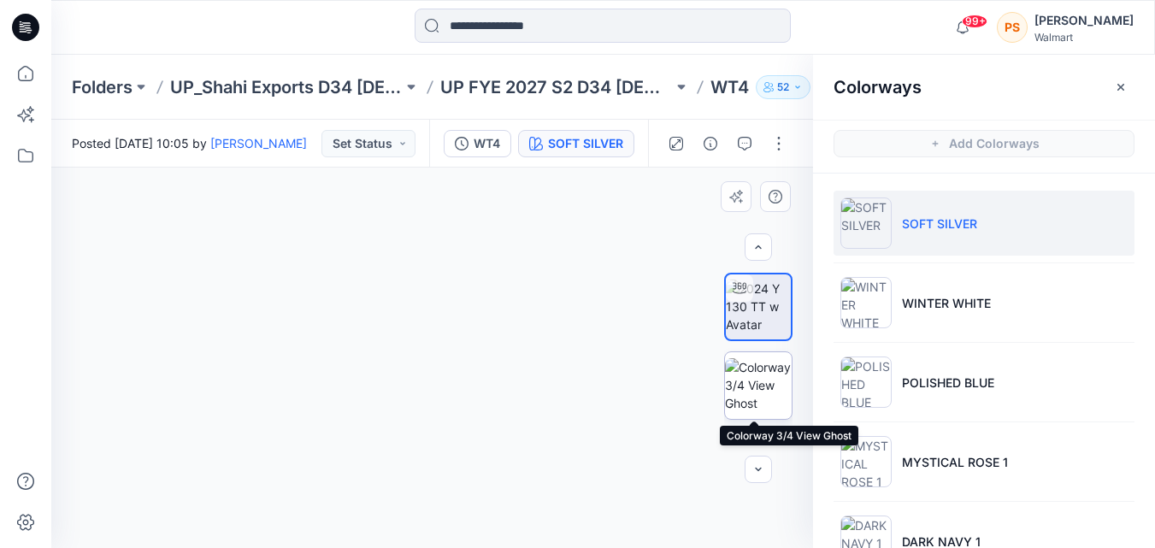
scroll to position [86, 0]
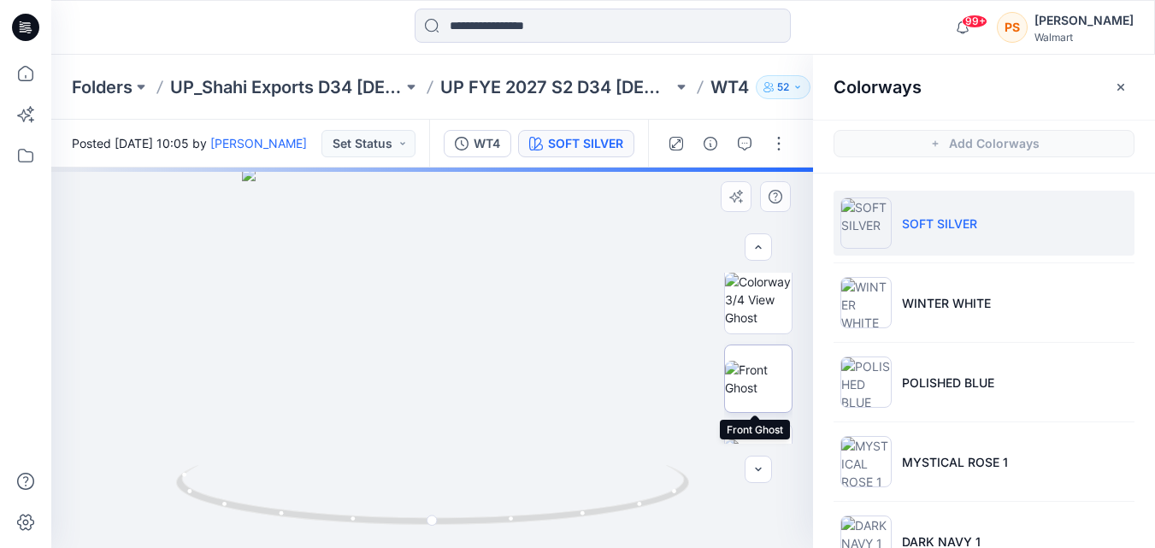
click at [751, 396] on img at bounding box center [758, 379] width 67 height 36
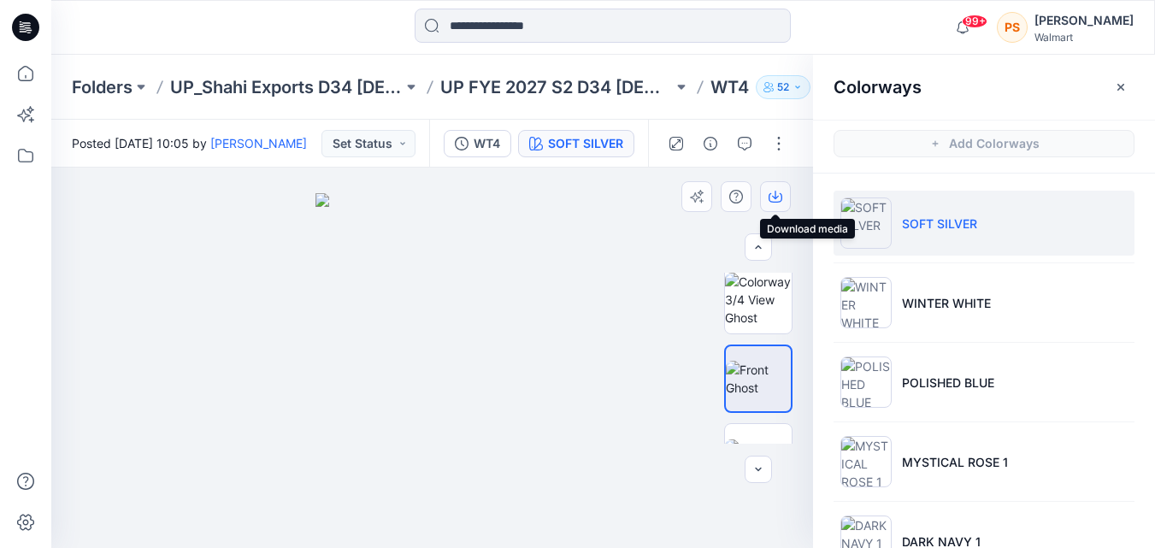
click at [777, 198] on icon "button" at bounding box center [776, 197] width 14 height 14
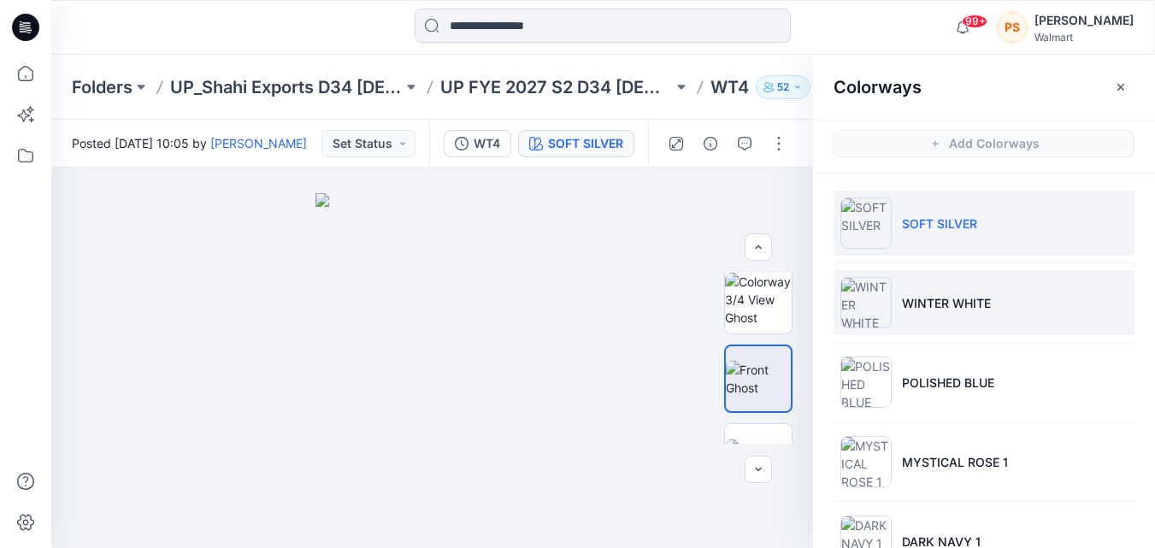
click at [954, 307] on p "WINTER WHITE" at bounding box center [946, 303] width 89 height 18
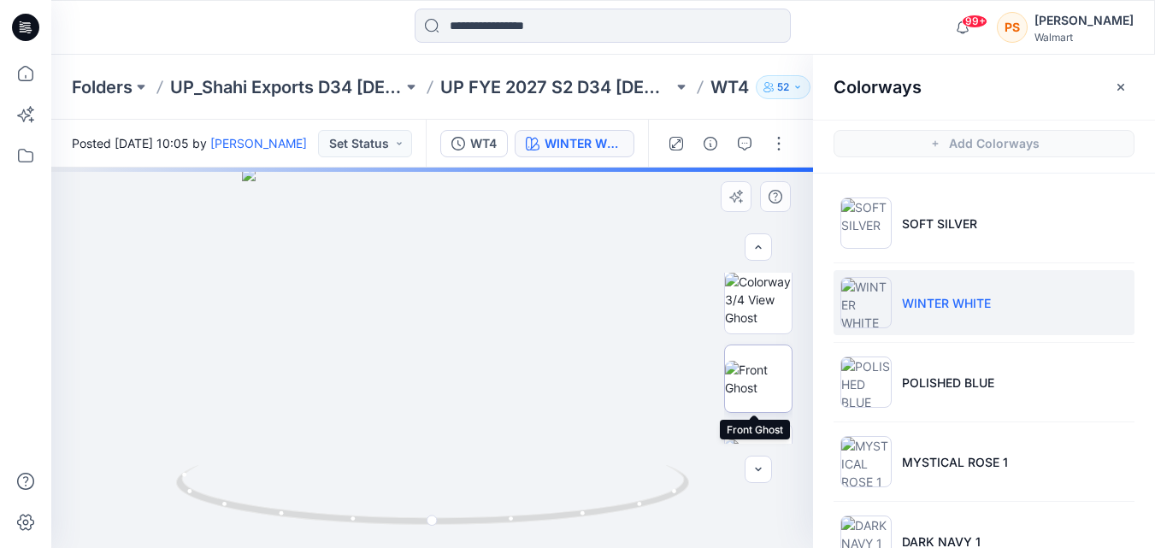
click at [751, 382] on img at bounding box center [758, 379] width 67 height 36
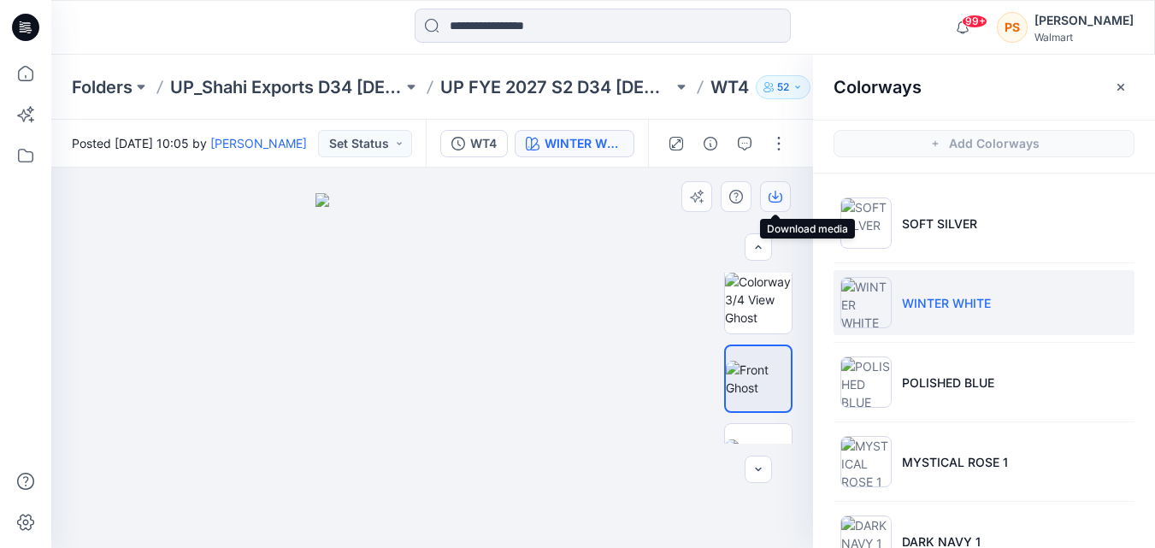
click at [780, 198] on icon "button" at bounding box center [776, 197] width 14 height 14
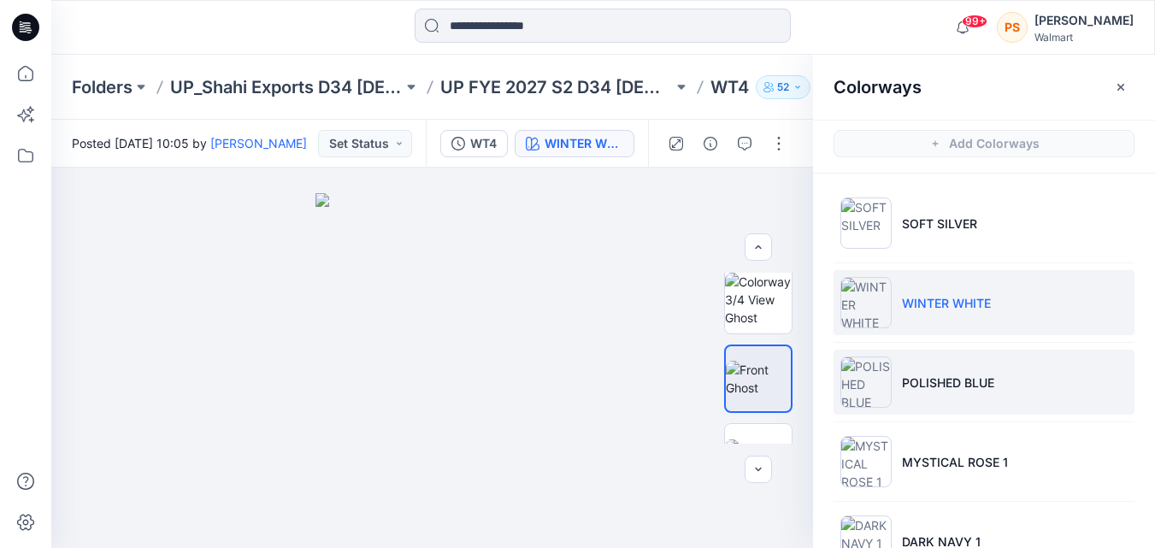
click at [949, 393] on li "POLISHED BLUE" at bounding box center [984, 382] width 301 height 65
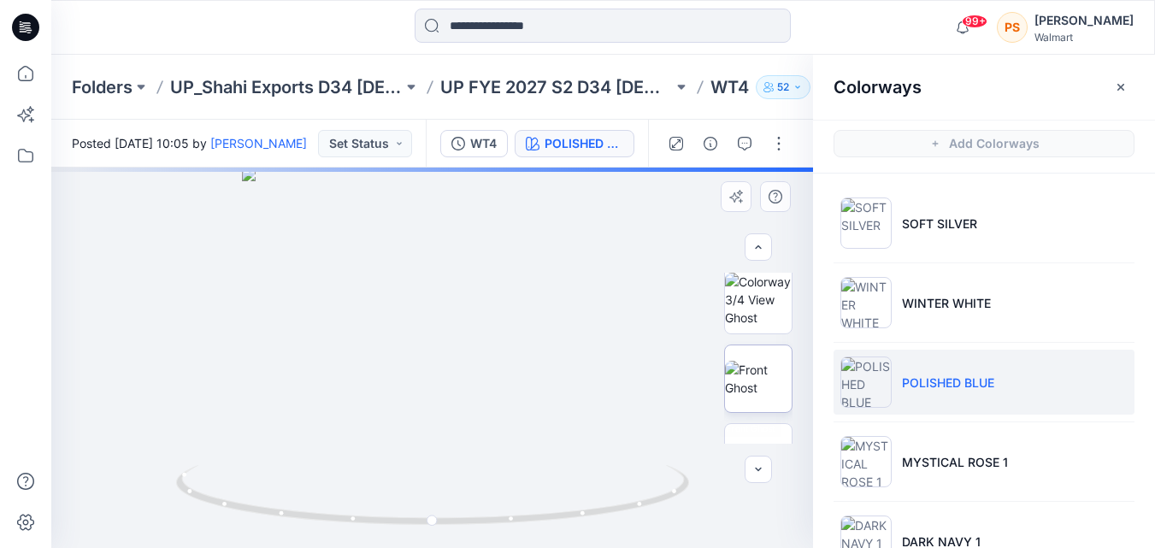
click at [764, 388] on img at bounding box center [758, 379] width 67 height 36
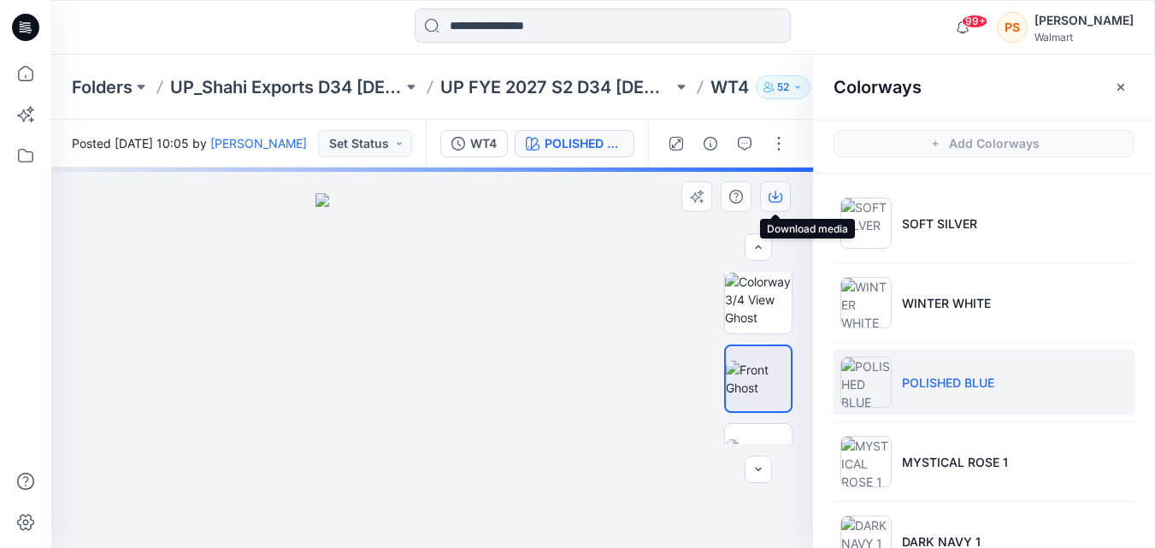
click at [774, 205] on button "button" at bounding box center [775, 196] width 31 height 31
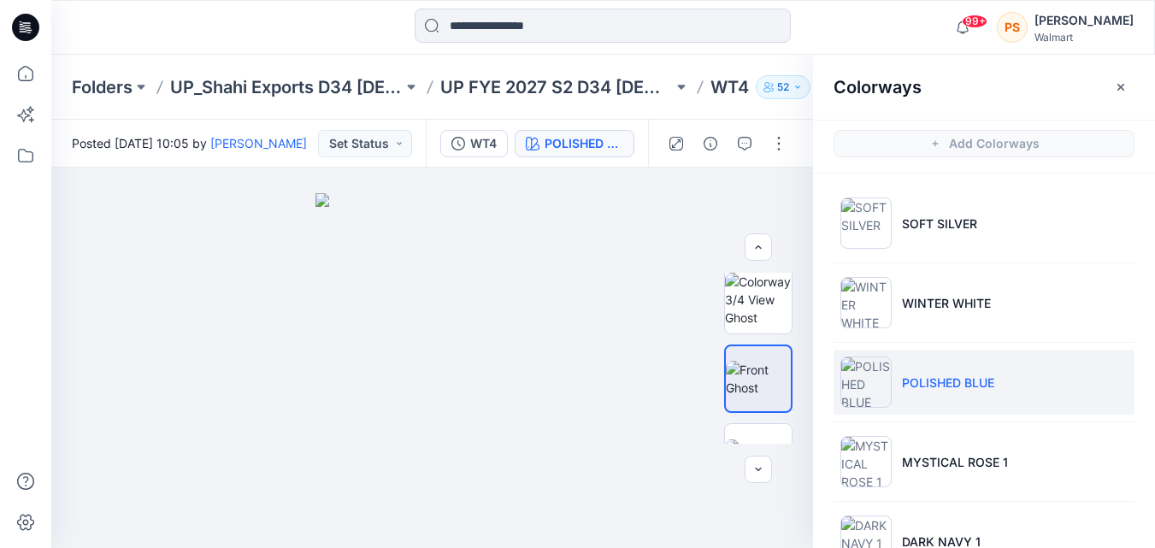
scroll to position [51, 0]
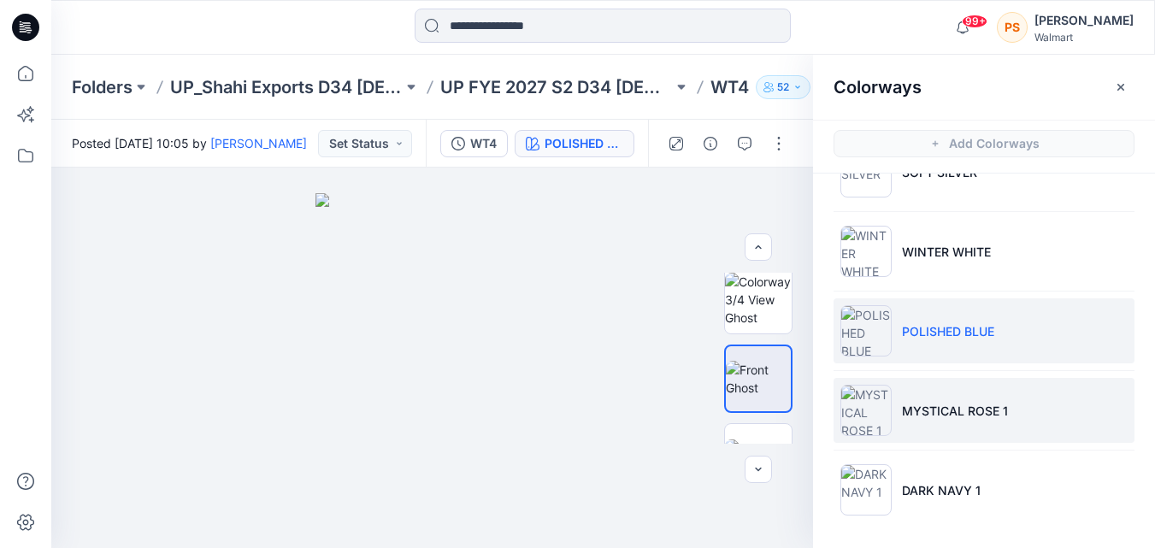
click at [948, 422] on li "MYSTICAL ROSE 1" at bounding box center [984, 410] width 301 height 65
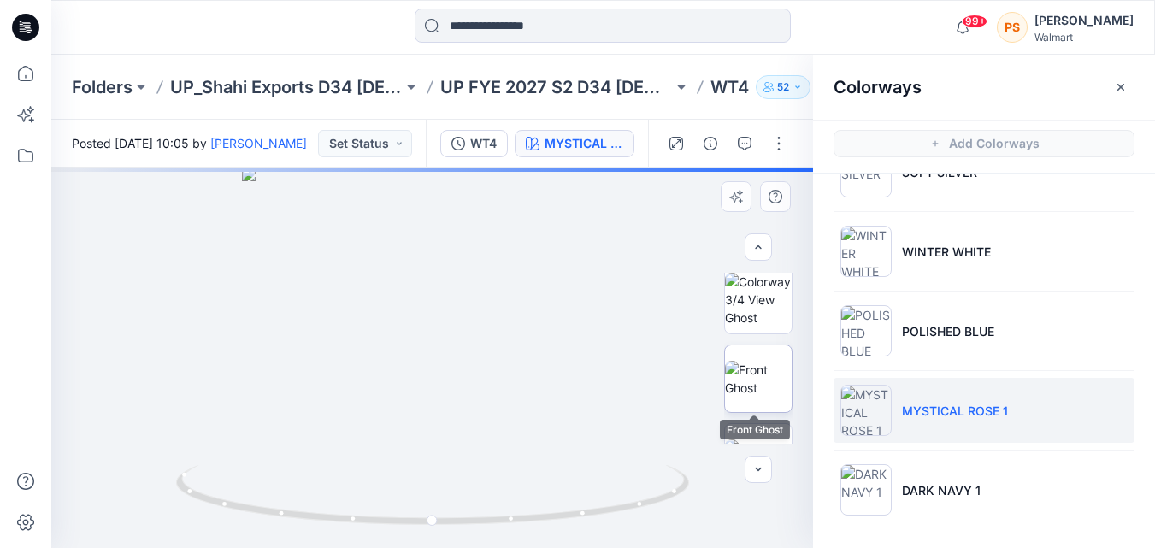
click at [771, 375] on img at bounding box center [758, 379] width 67 height 36
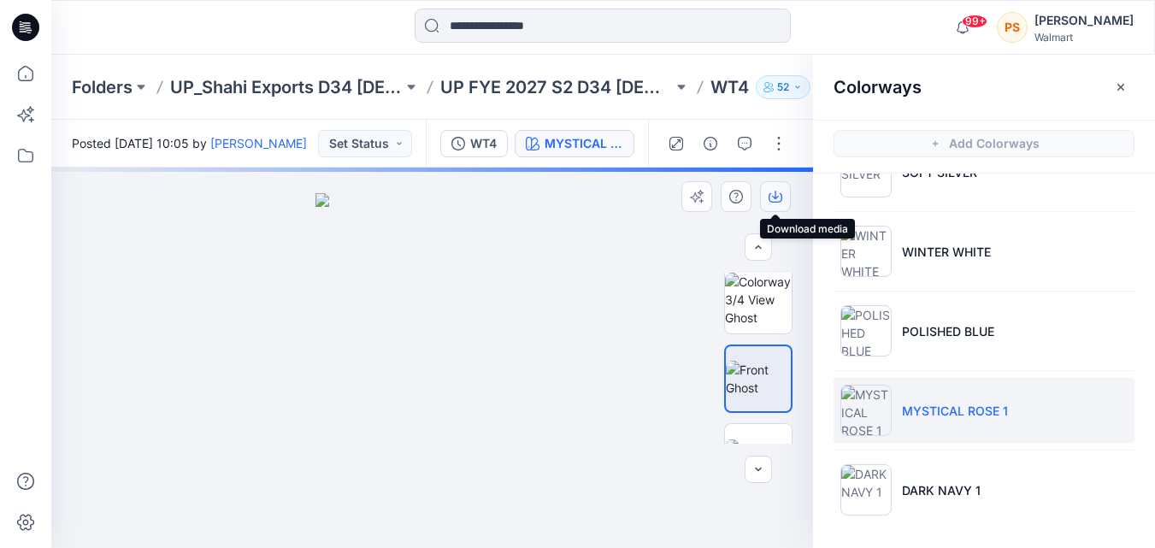
click at [776, 200] on icon "button" at bounding box center [776, 197] width 14 height 14
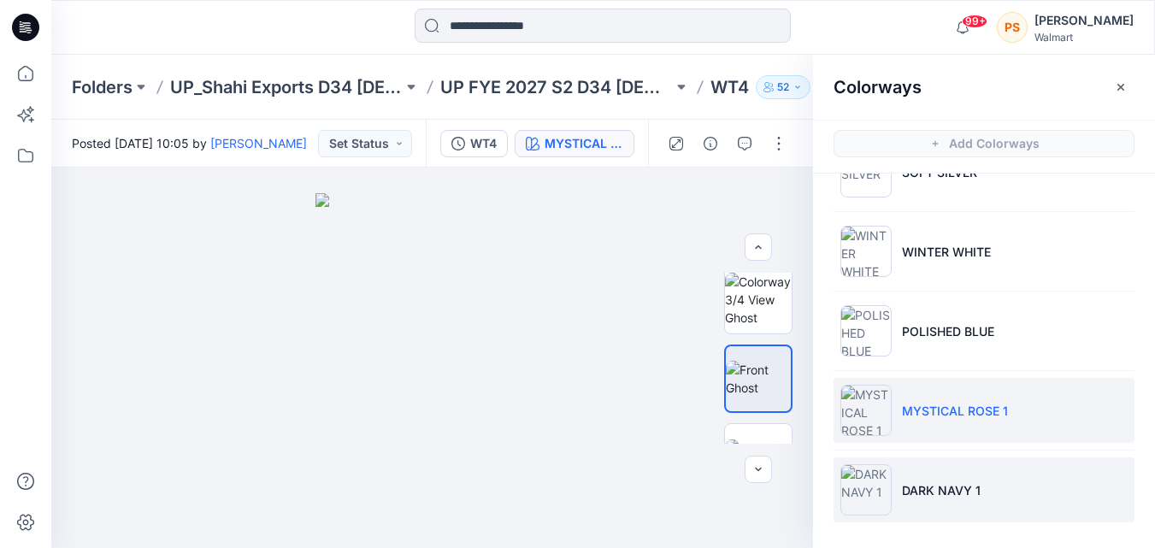
click at [948, 504] on li "DARK NAVY 1" at bounding box center [984, 489] width 301 height 65
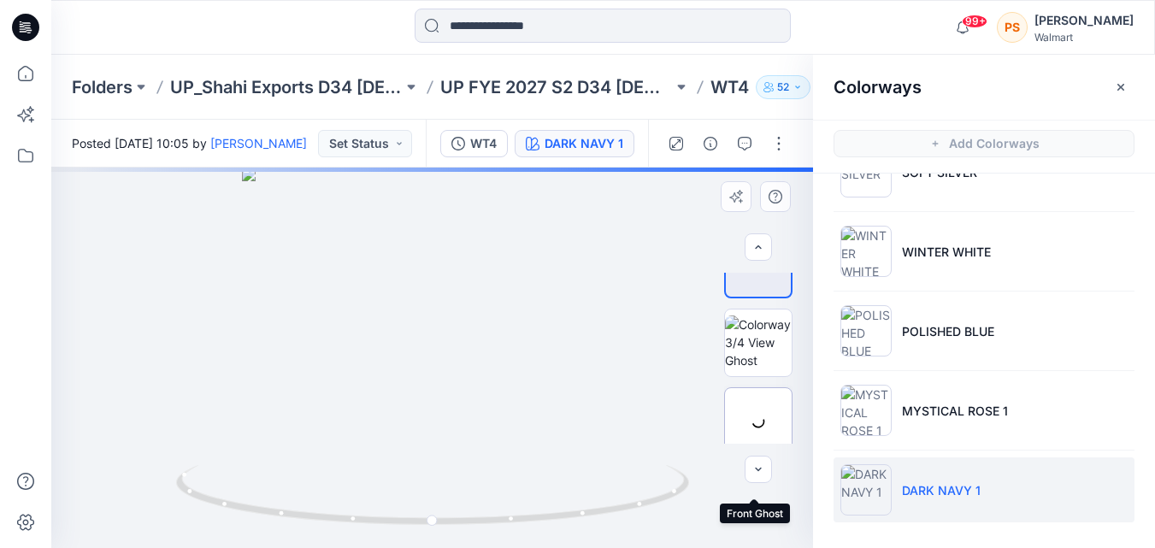
scroll to position [0, 0]
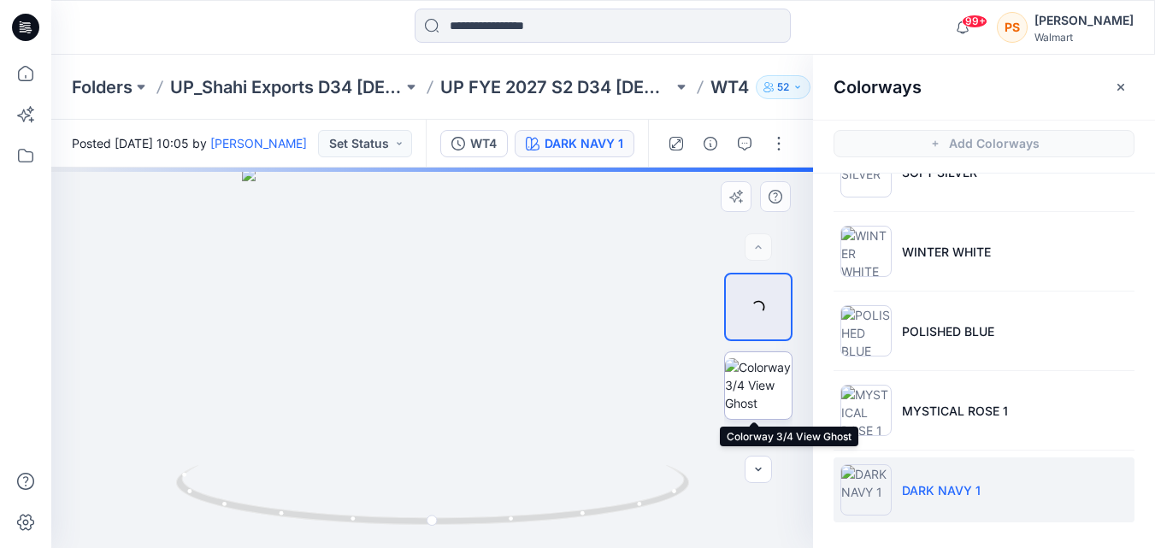
click at [757, 391] on img at bounding box center [758, 385] width 67 height 54
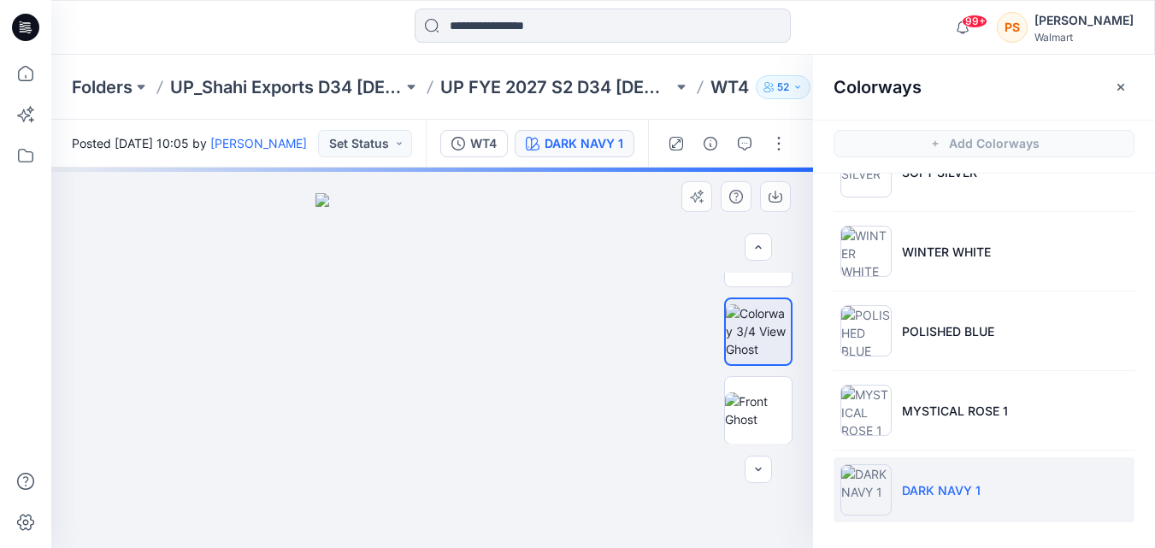
scroll to position [86, 0]
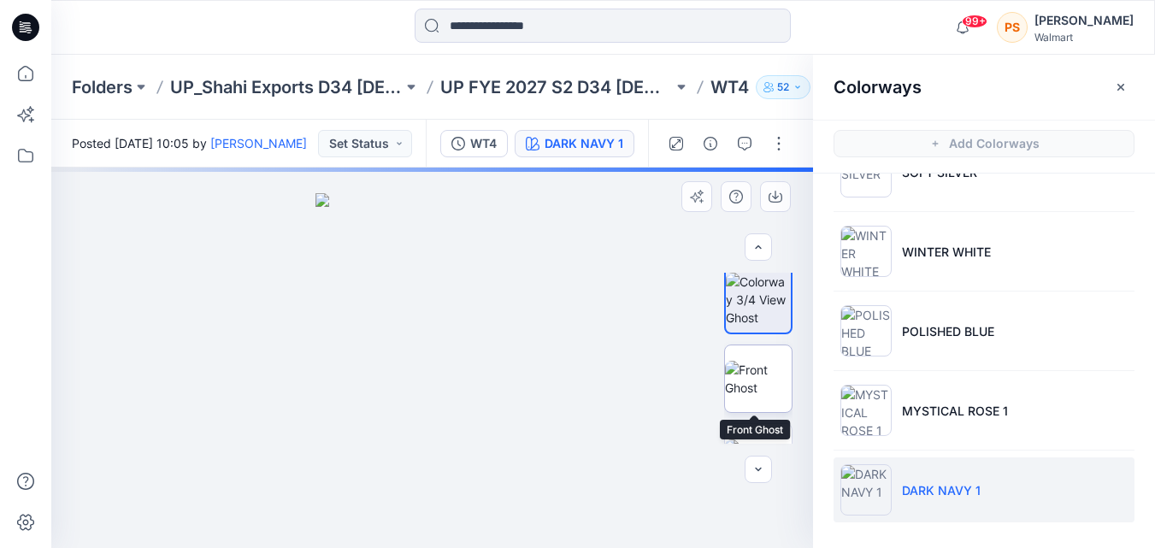
click at [753, 389] on img at bounding box center [758, 379] width 67 height 36
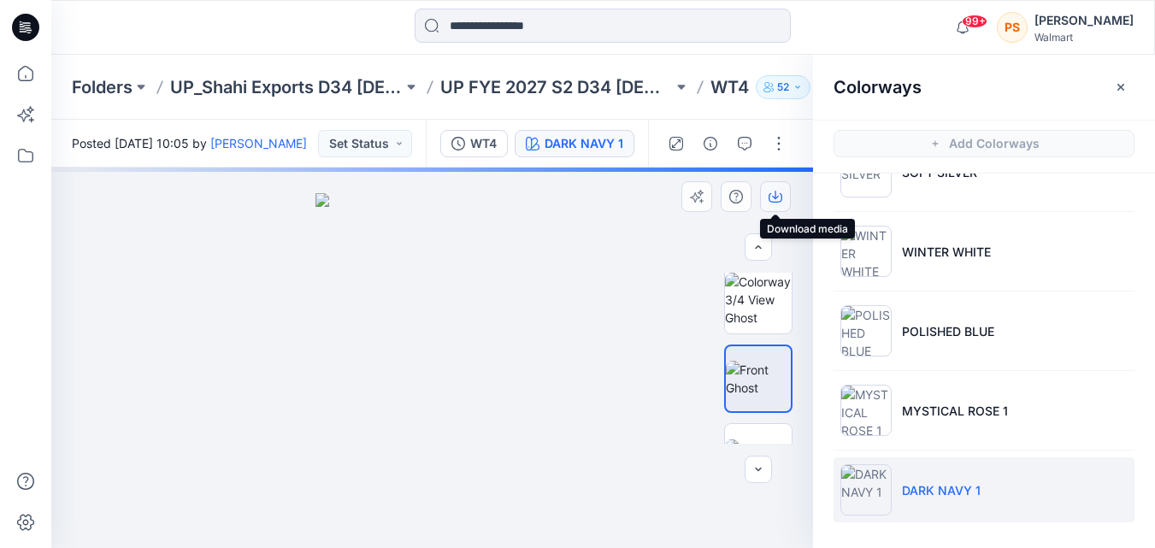
click at [780, 195] on icon "button" at bounding box center [776, 197] width 14 height 14
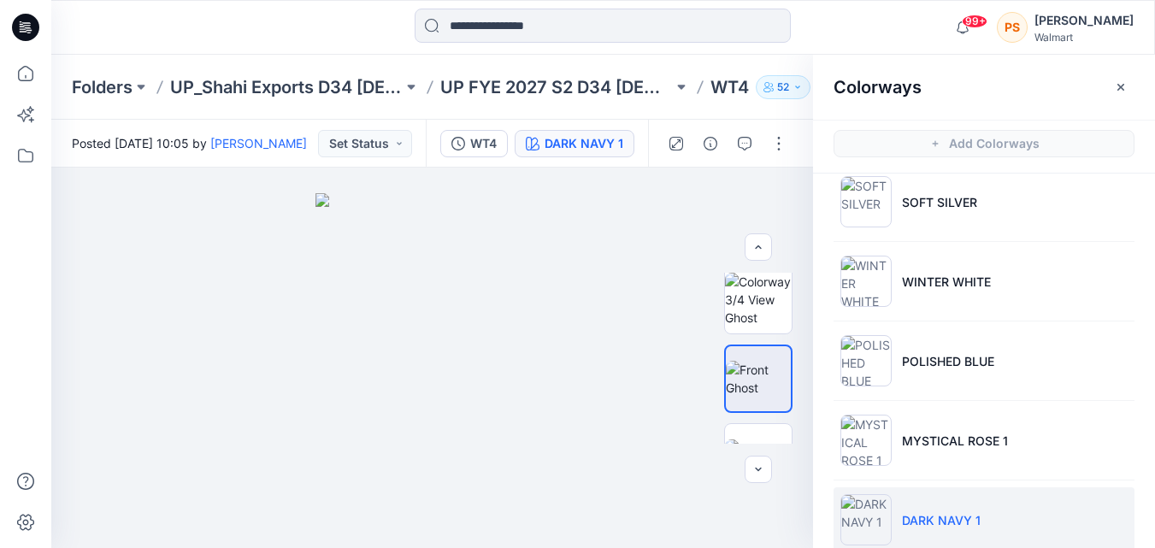
scroll to position [0, 0]
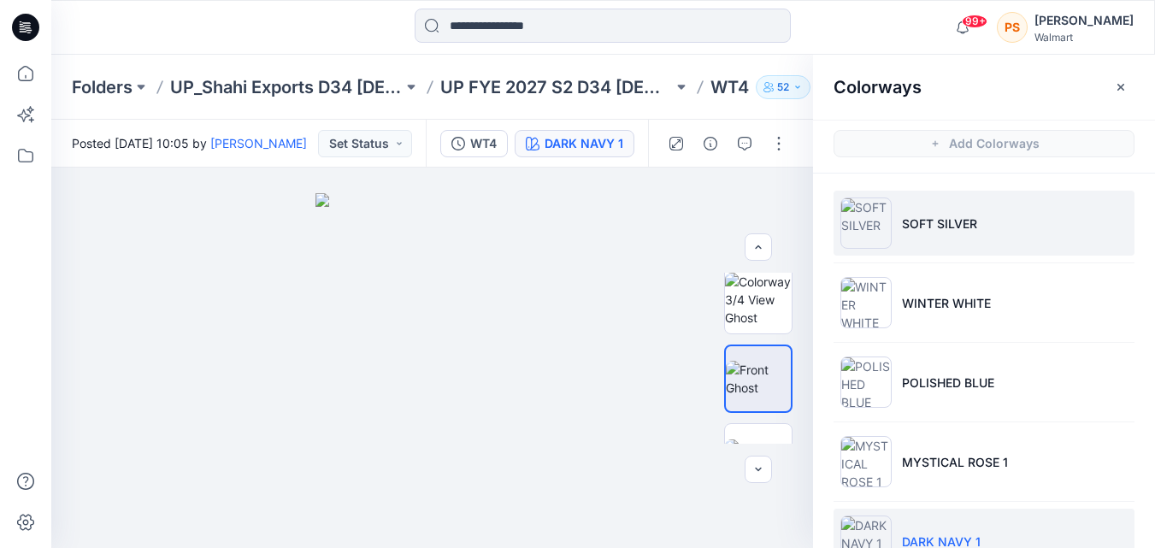
click at [909, 215] on p "SOFT SILVER" at bounding box center [939, 224] width 75 height 18
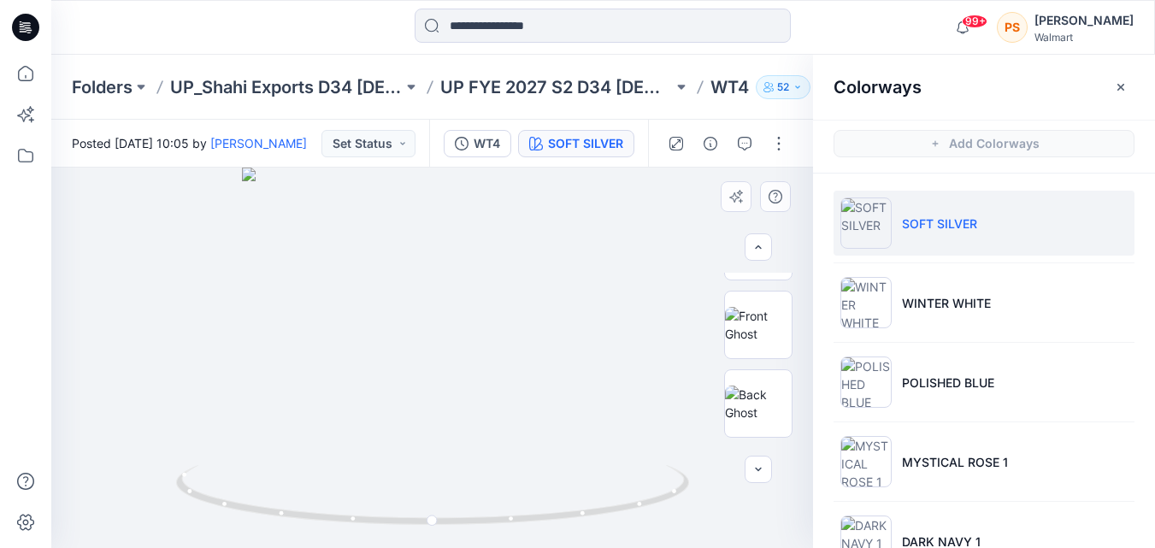
scroll to position [171, 0]
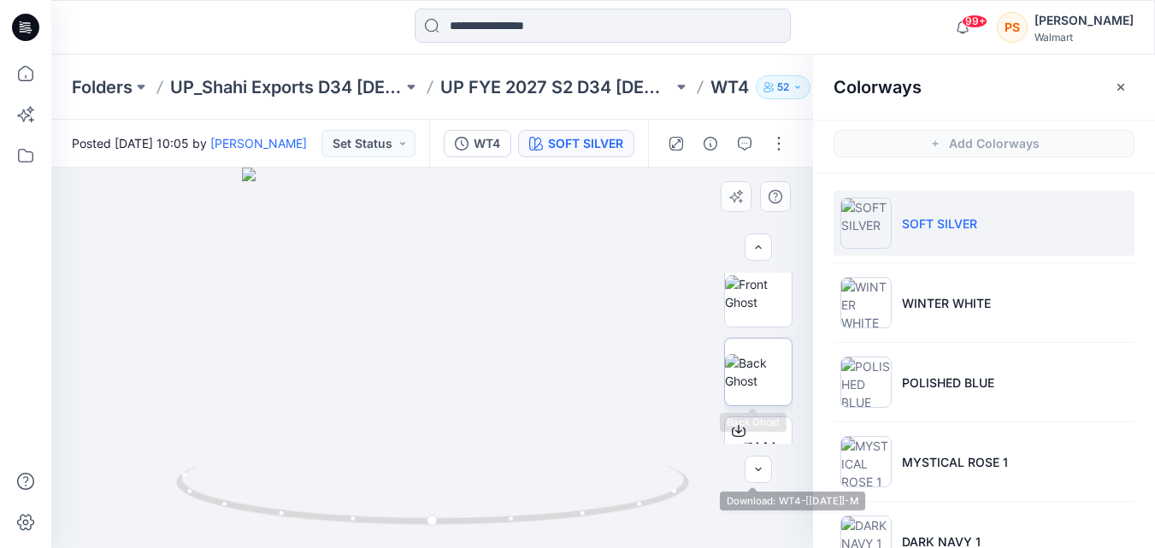
click at [746, 390] on img at bounding box center [758, 372] width 67 height 36
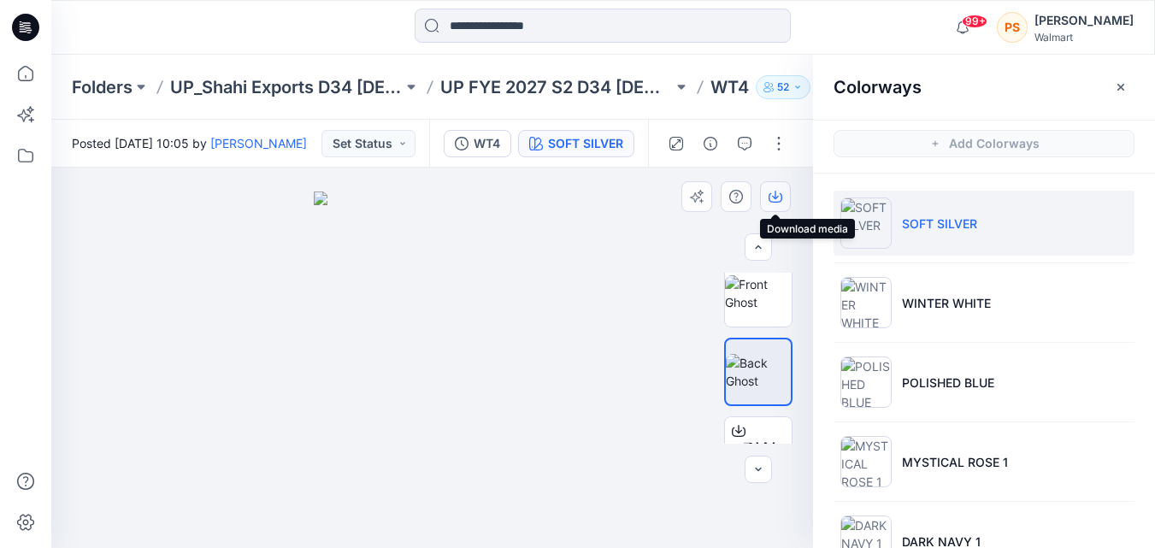
click at [779, 200] on icon "button" at bounding box center [776, 197] width 14 height 14
click at [755, 299] on img at bounding box center [758, 293] width 67 height 36
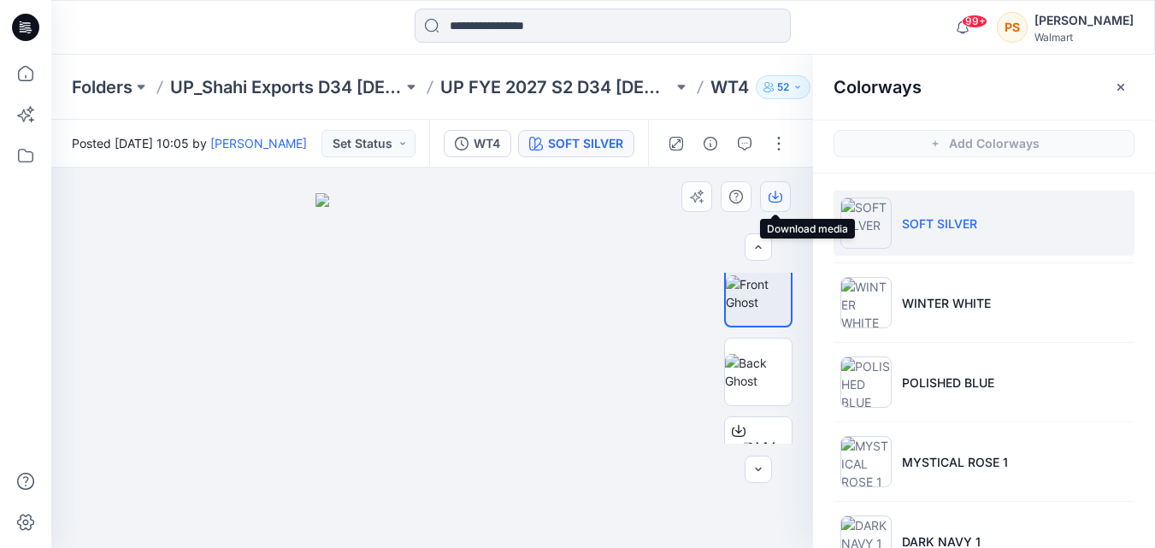
click at [781, 194] on icon "button" at bounding box center [776, 197] width 14 height 9
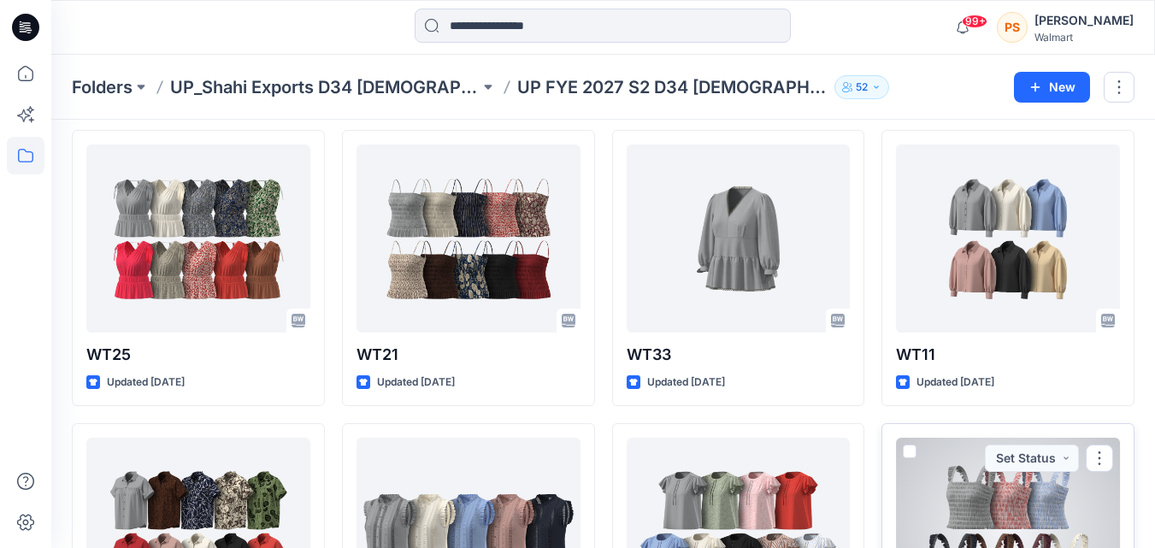
scroll to position [562, 0]
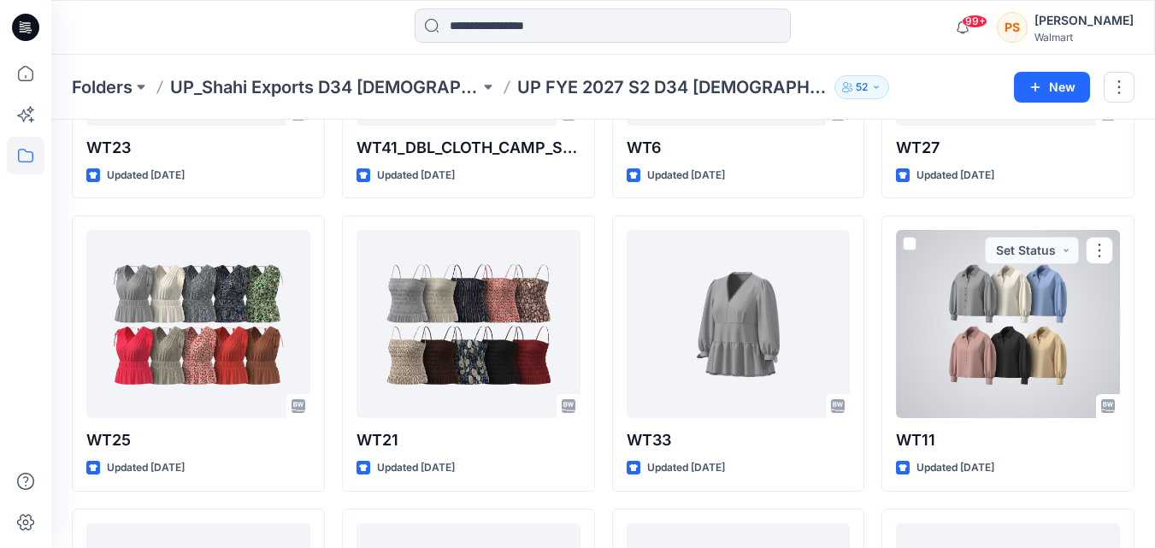
drag, startPoint x: 976, startPoint y: 337, endPoint x: 967, endPoint y: 329, distance: 11.5
click at [977, 335] on div at bounding box center [1008, 324] width 224 height 188
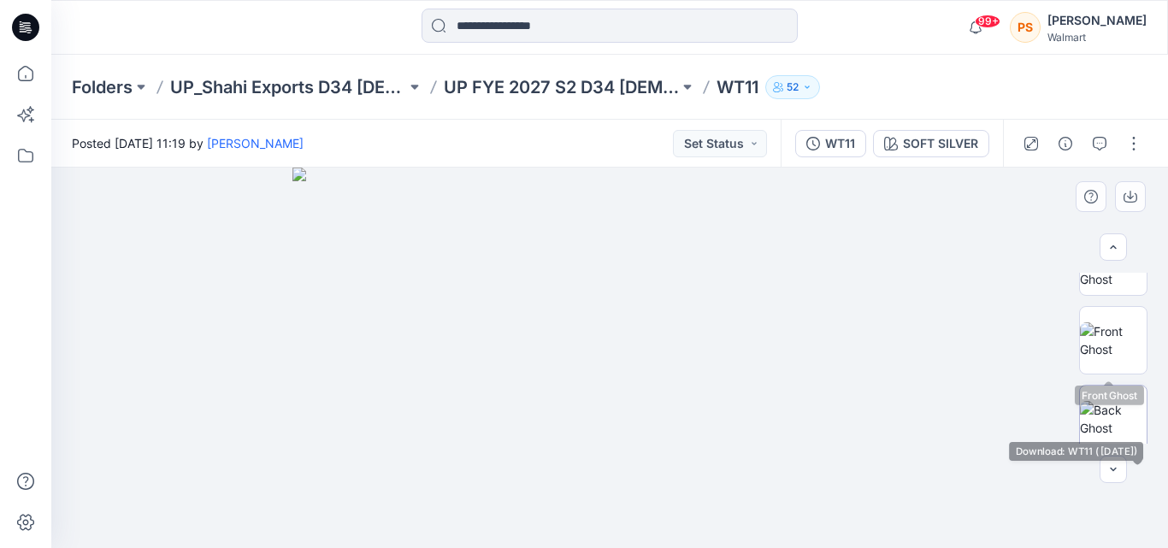
scroll to position [120, 0]
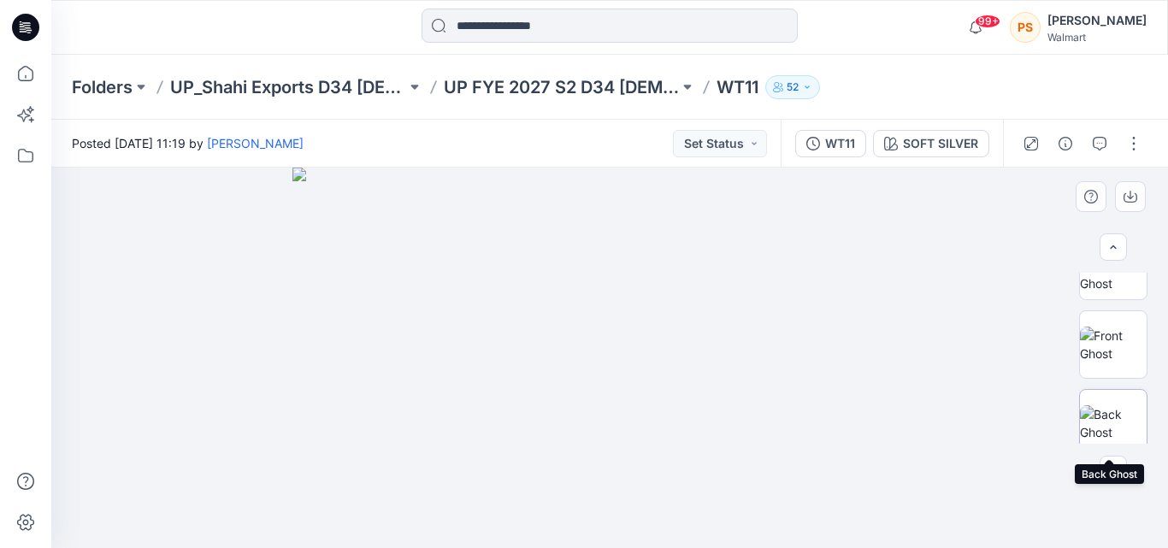
click at [1141, 405] on img at bounding box center [1113, 423] width 67 height 36
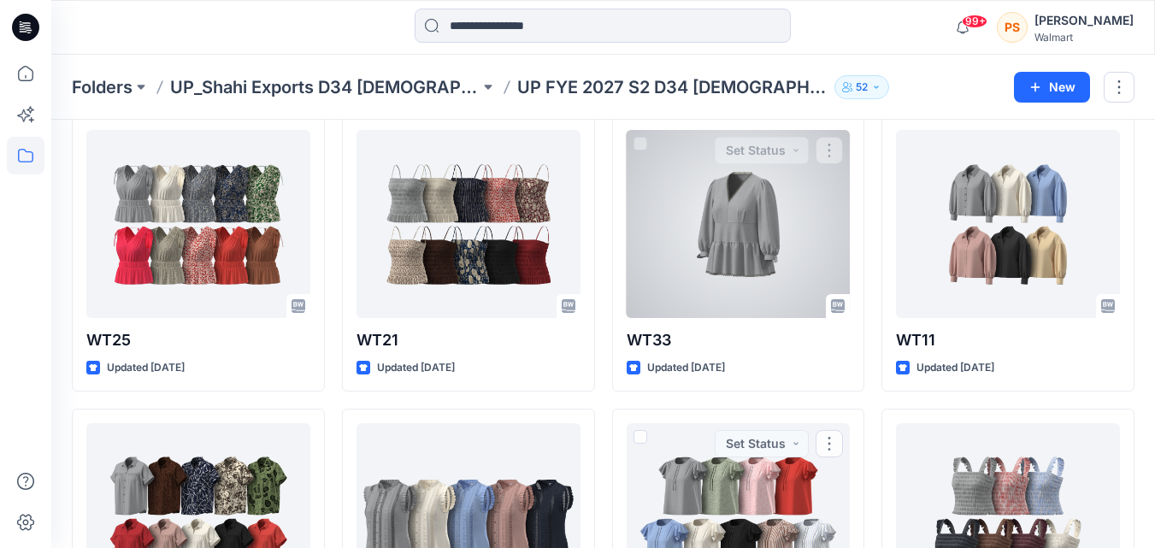
scroll to position [562, 0]
